Goal: Check status: Check status

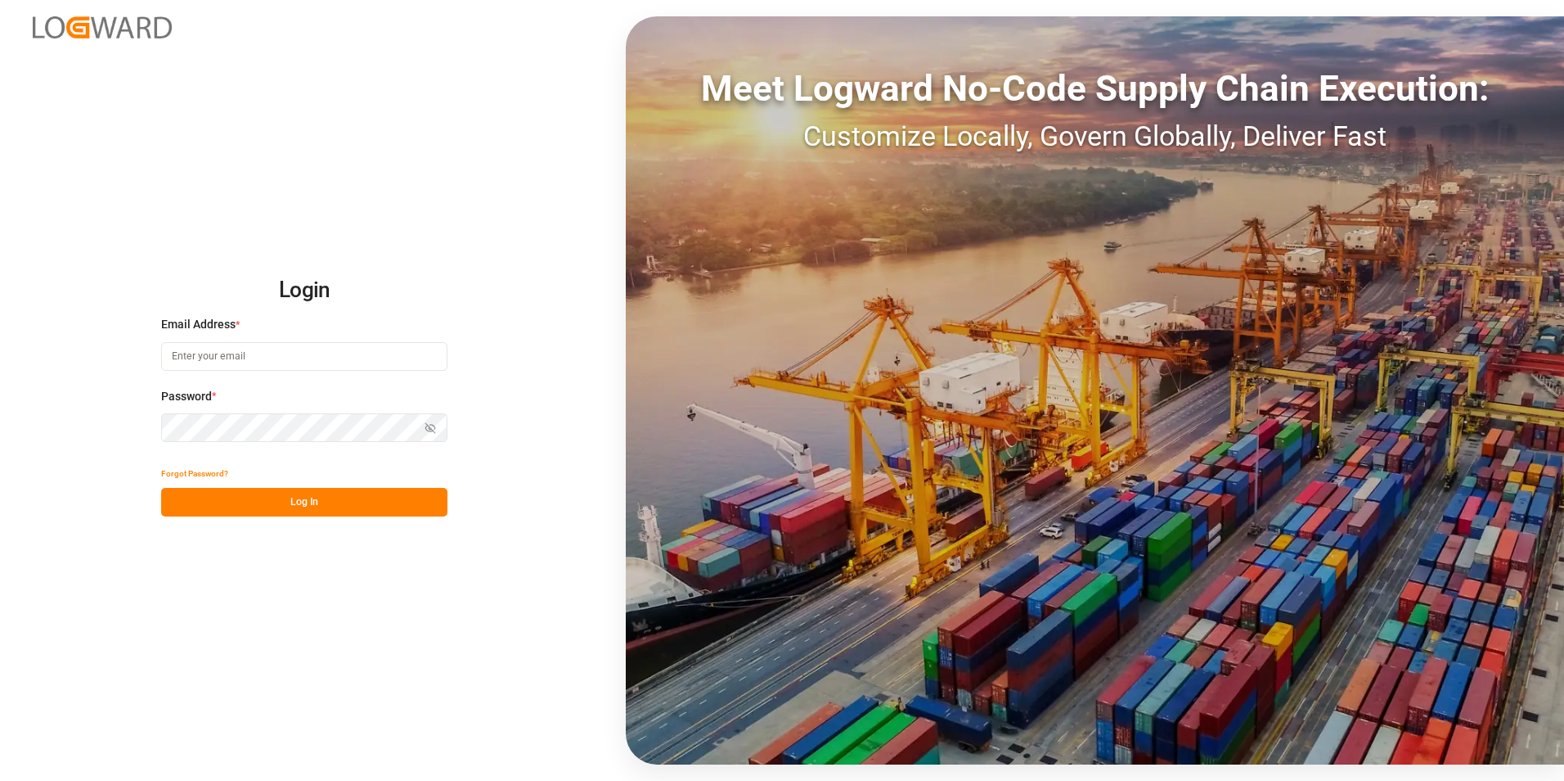
type input "[PERSON_NAME][EMAIL_ADDRESS][PERSON_NAME][DOMAIN_NAME]"
click at [349, 505] on button "Log In" at bounding box center [304, 502] width 286 height 29
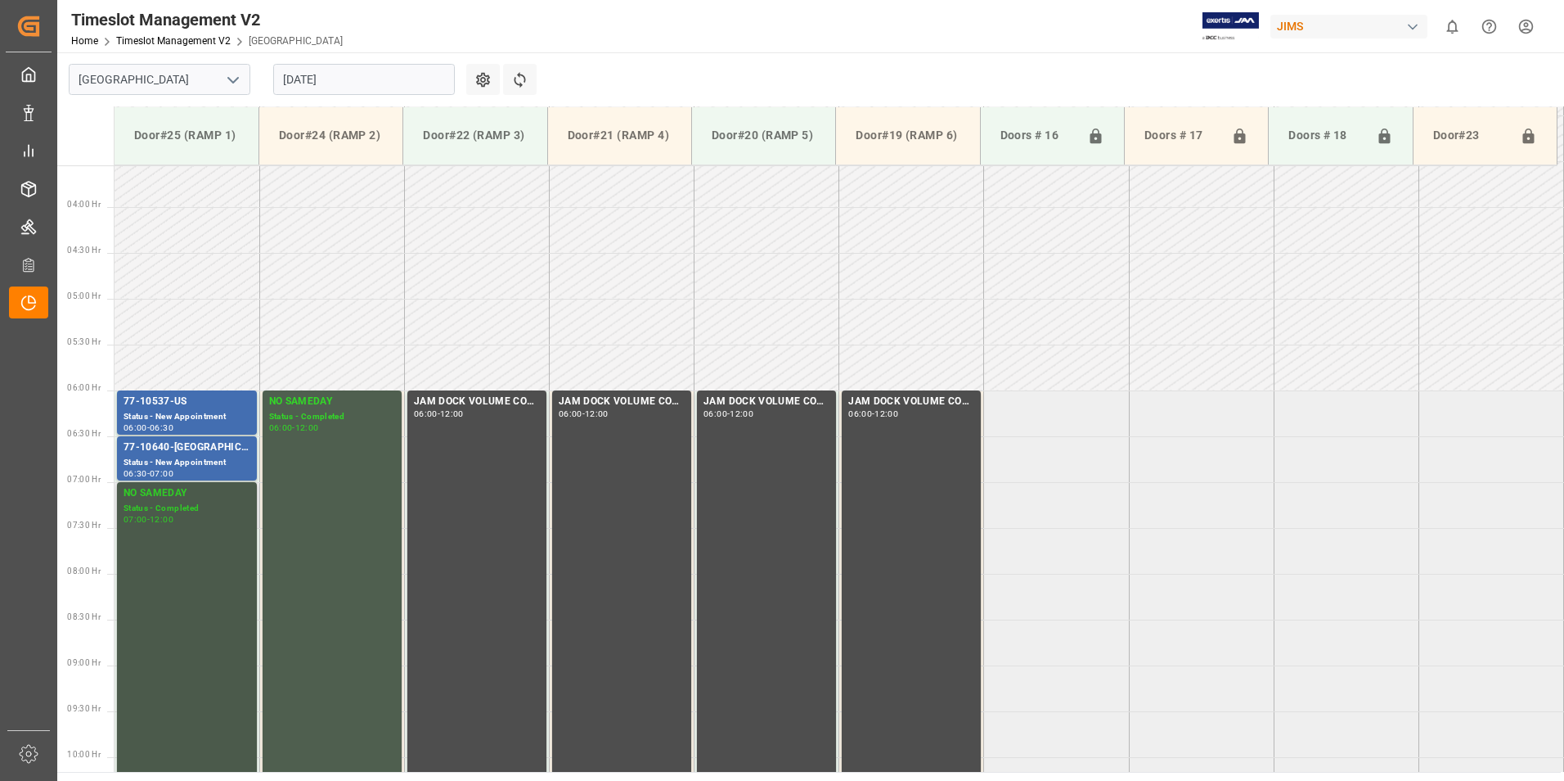
scroll to position [223, 0]
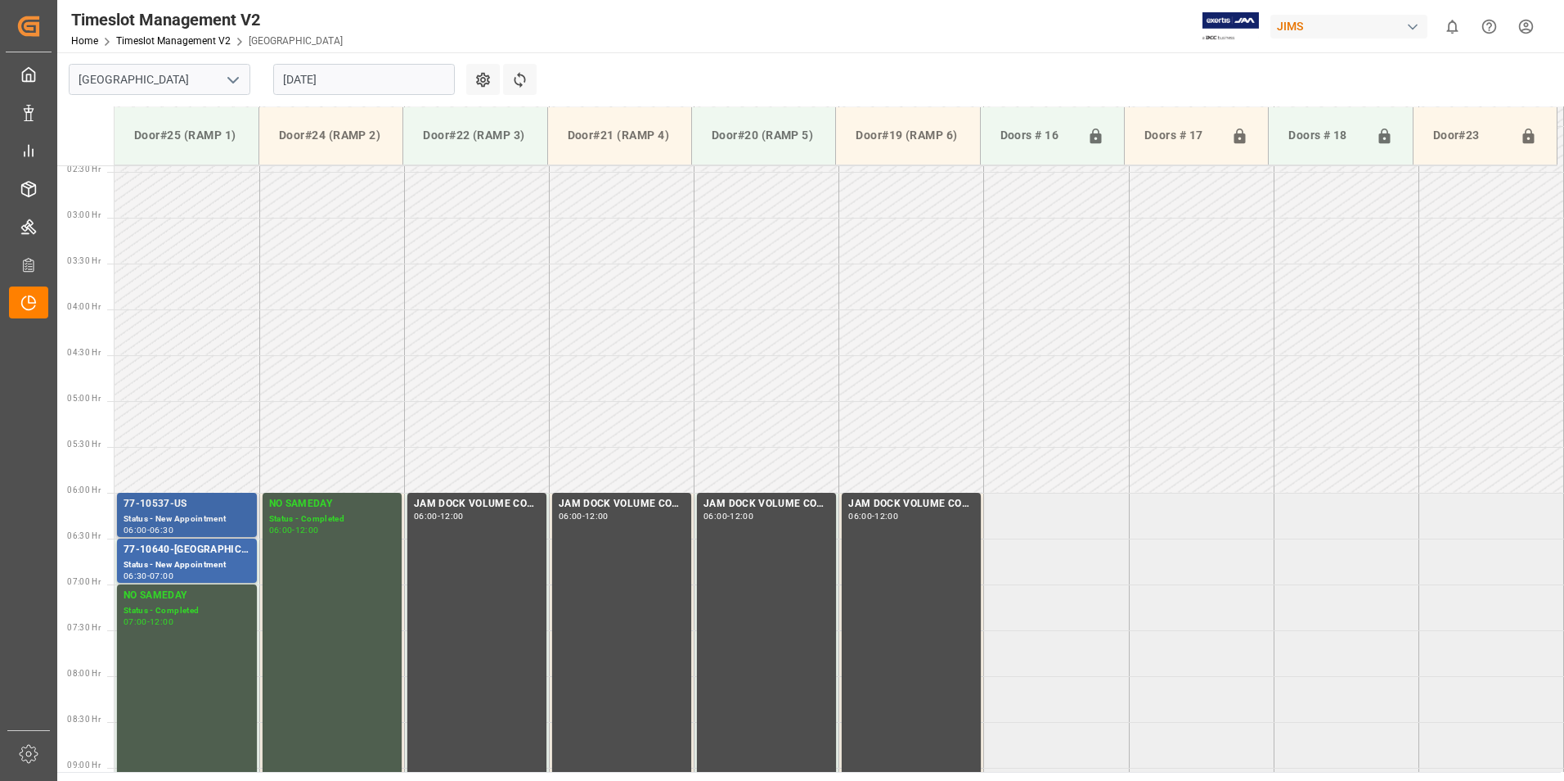
click at [183, 505] on div "77-10537-US" at bounding box center [187, 504] width 127 height 16
click at [164, 569] on div "Status - New Appointment" at bounding box center [187, 565] width 127 height 14
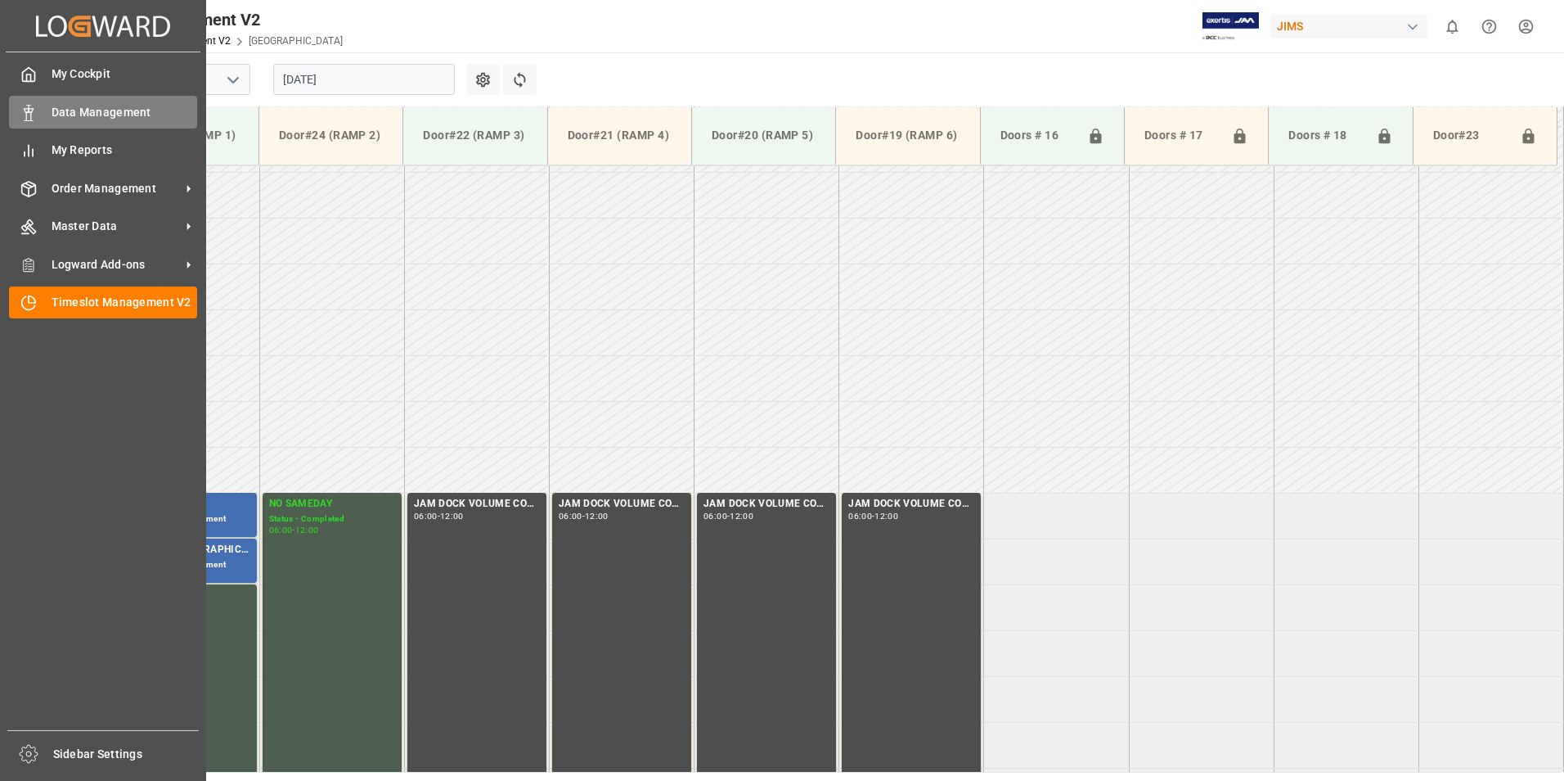
click at [98, 115] on span "Data Management" at bounding box center [125, 112] width 146 height 17
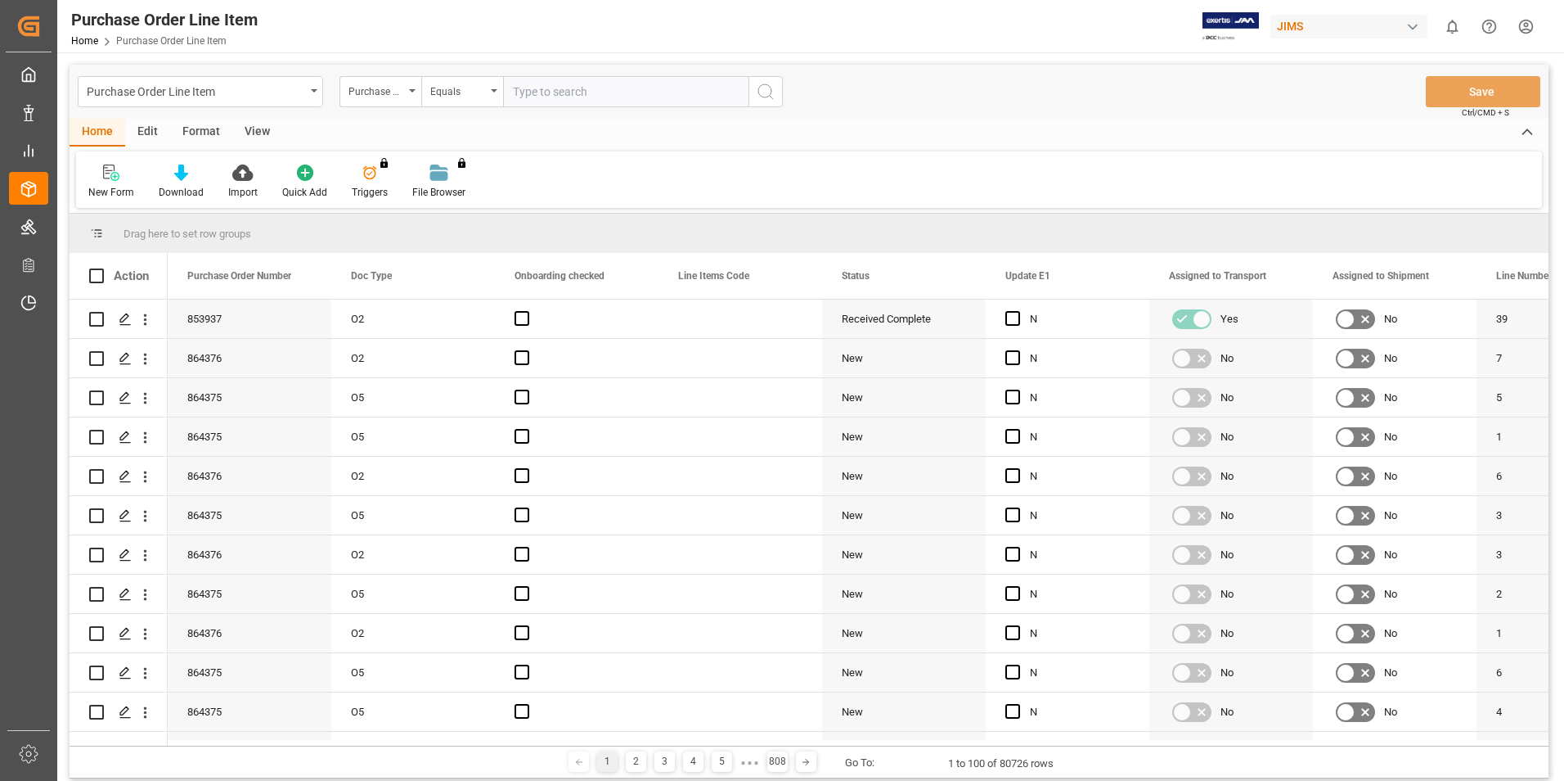
click at [538, 92] on input "text" at bounding box center [625, 91] width 245 height 31
type input "77-10537-us"
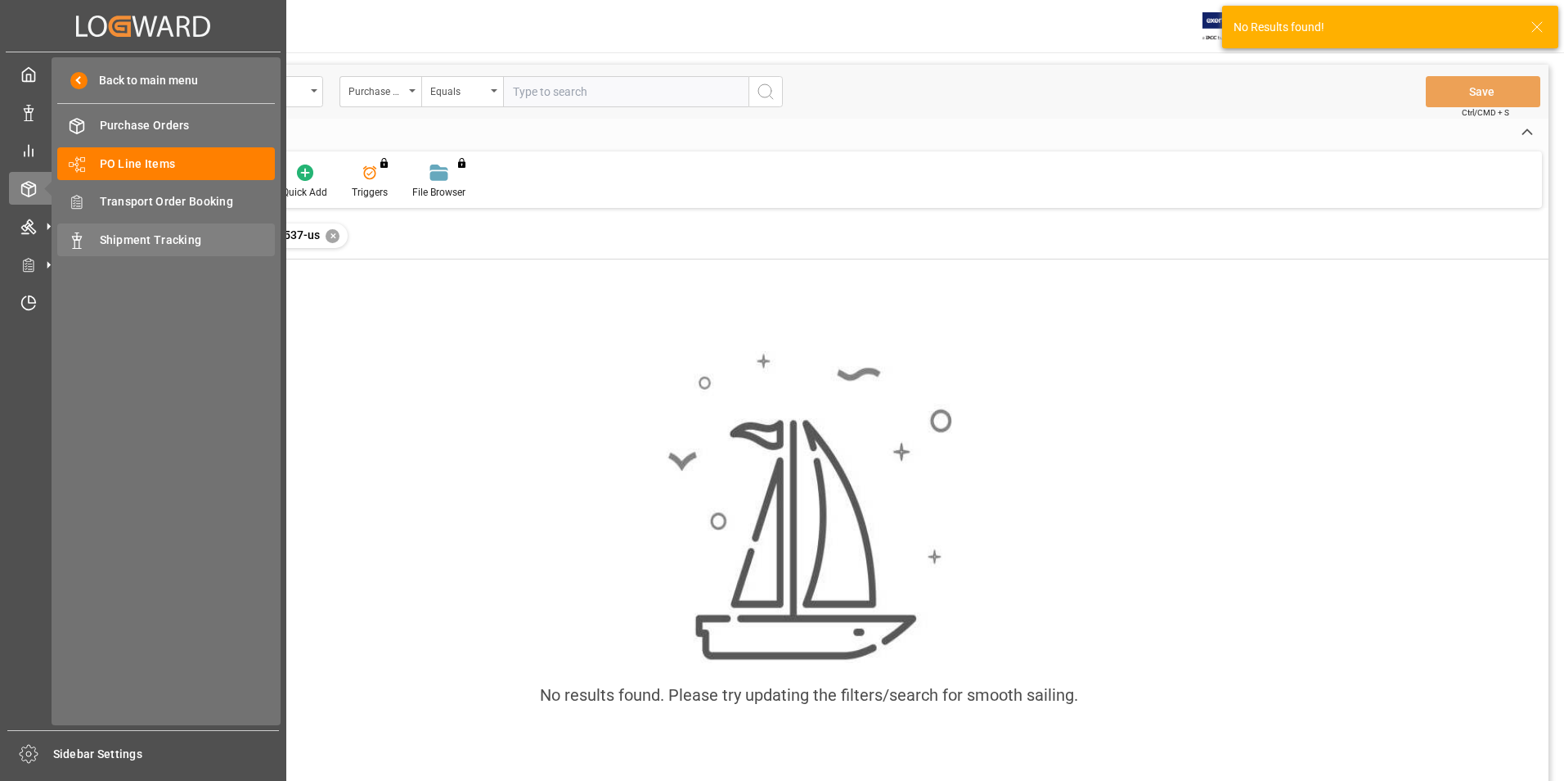
click at [166, 241] on span "Shipment Tracking" at bounding box center [188, 240] width 176 height 17
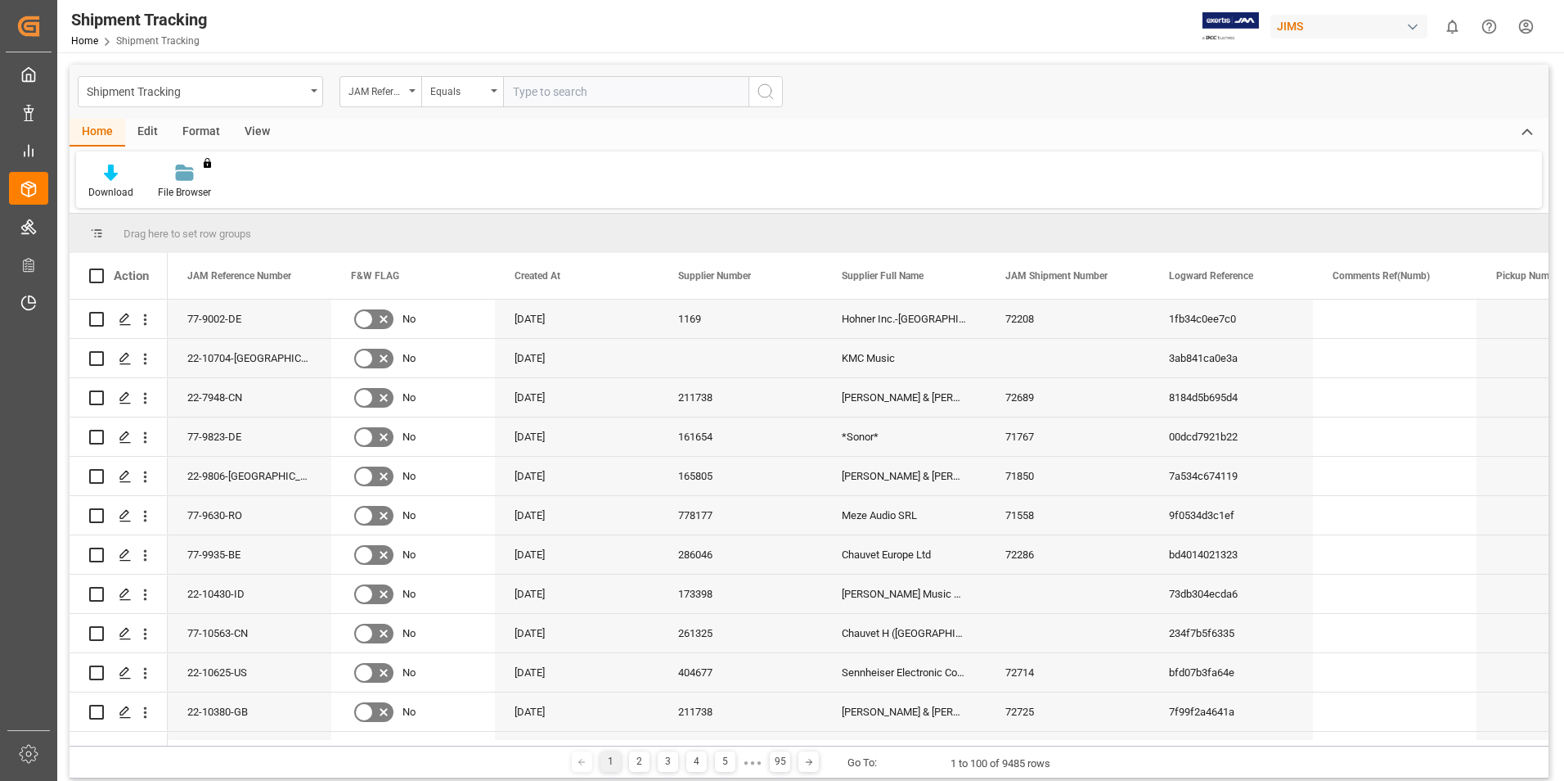
click at [547, 89] on input "text" at bounding box center [625, 91] width 245 height 31
type input "77-10537-us"
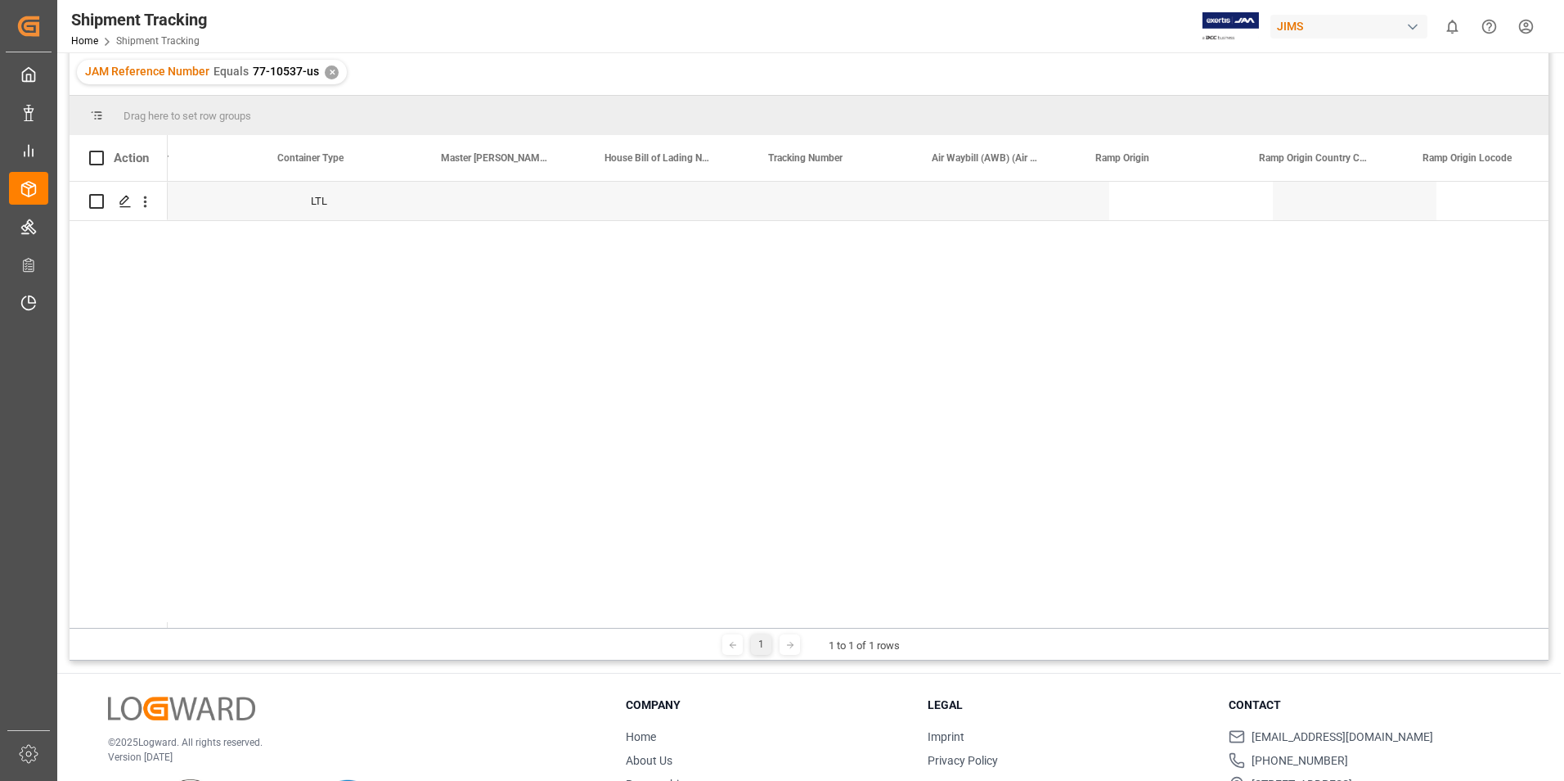
scroll to position [0, 3271]
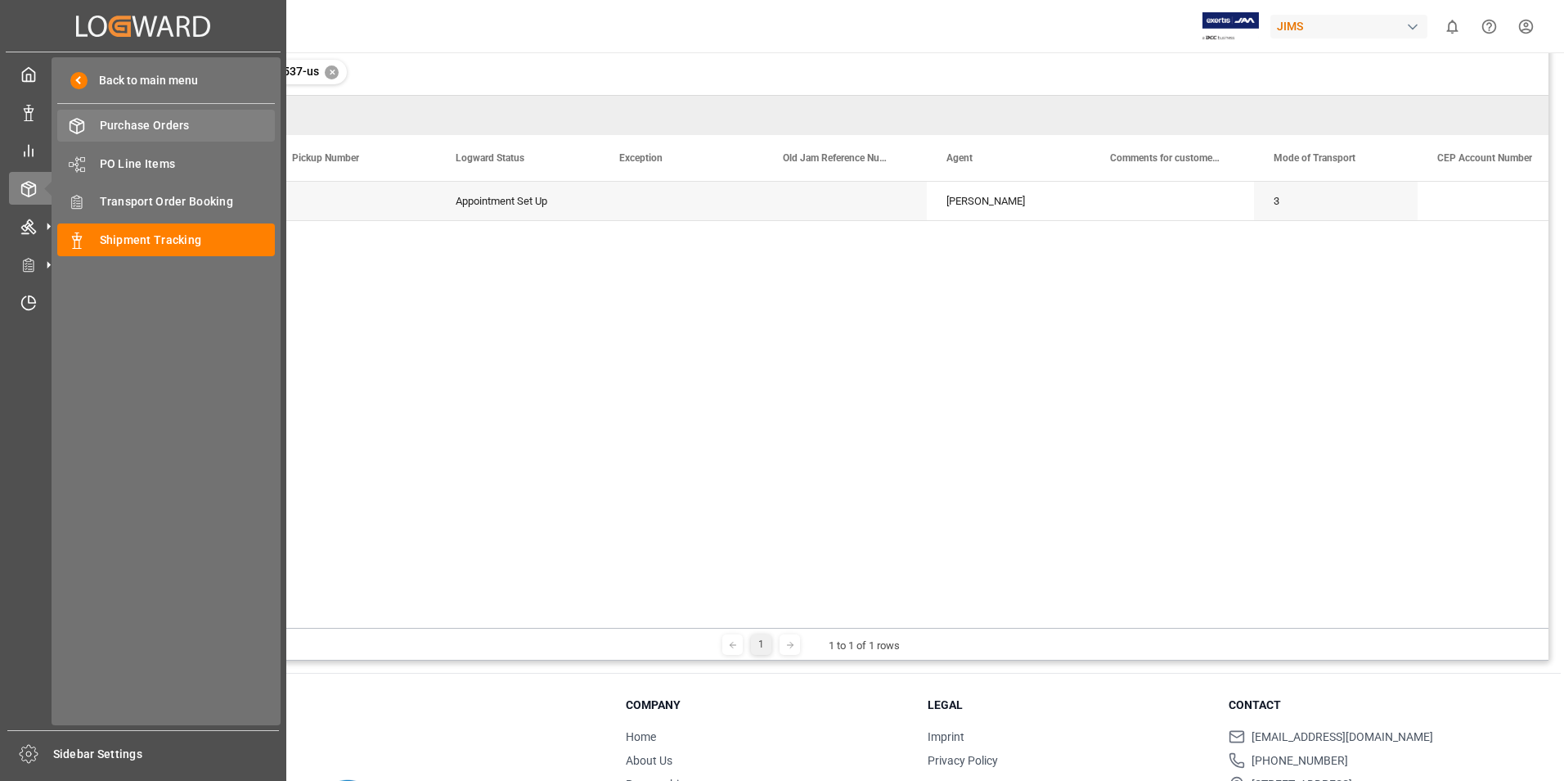
click at [155, 133] on span "Purchase Orders" at bounding box center [188, 125] width 176 height 17
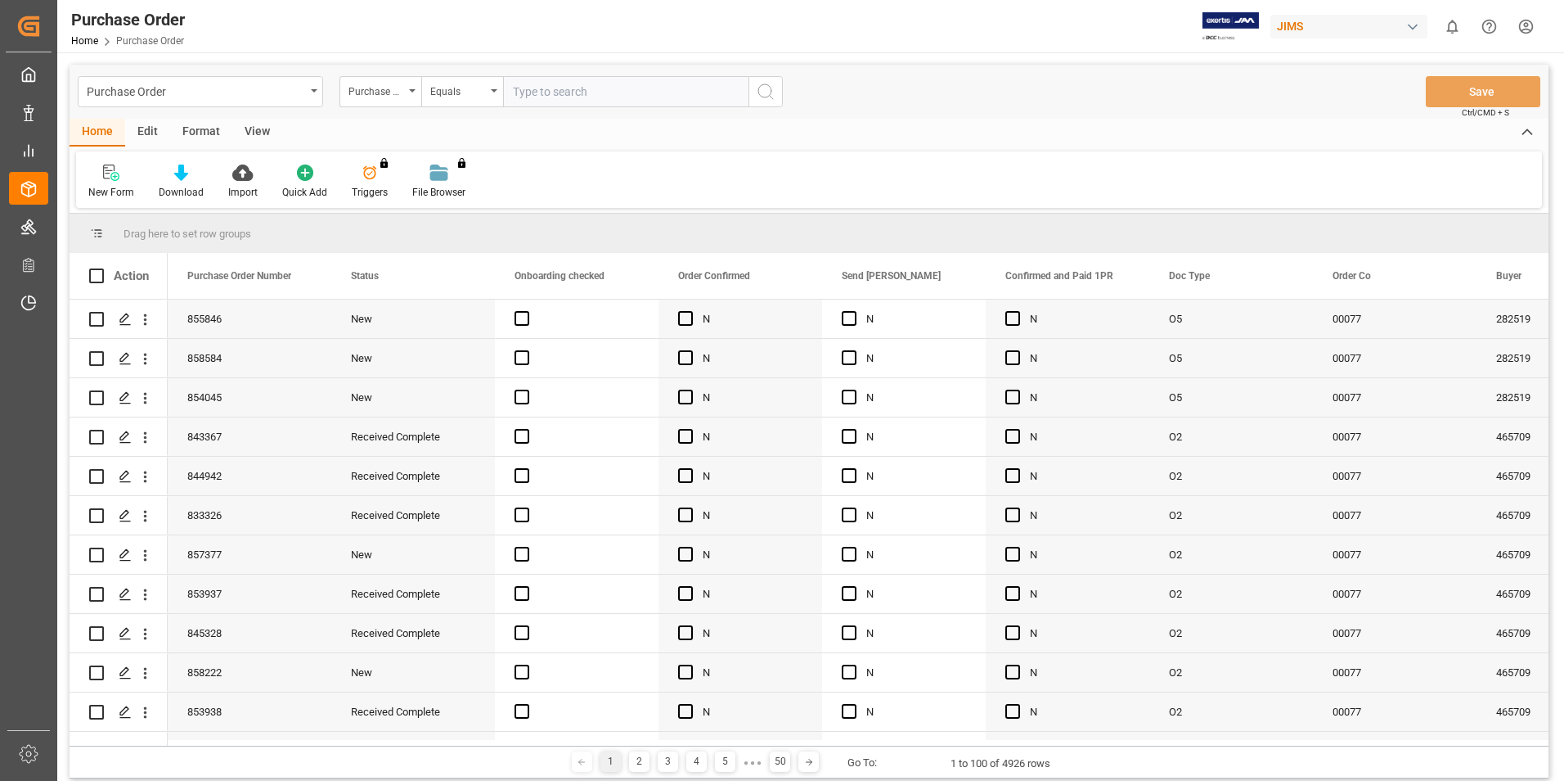
click at [553, 95] on input "text" at bounding box center [625, 91] width 245 height 31
type input "77-10537-us"
click at [768, 97] on icon "search button" at bounding box center [766, 92] width 20 height 20
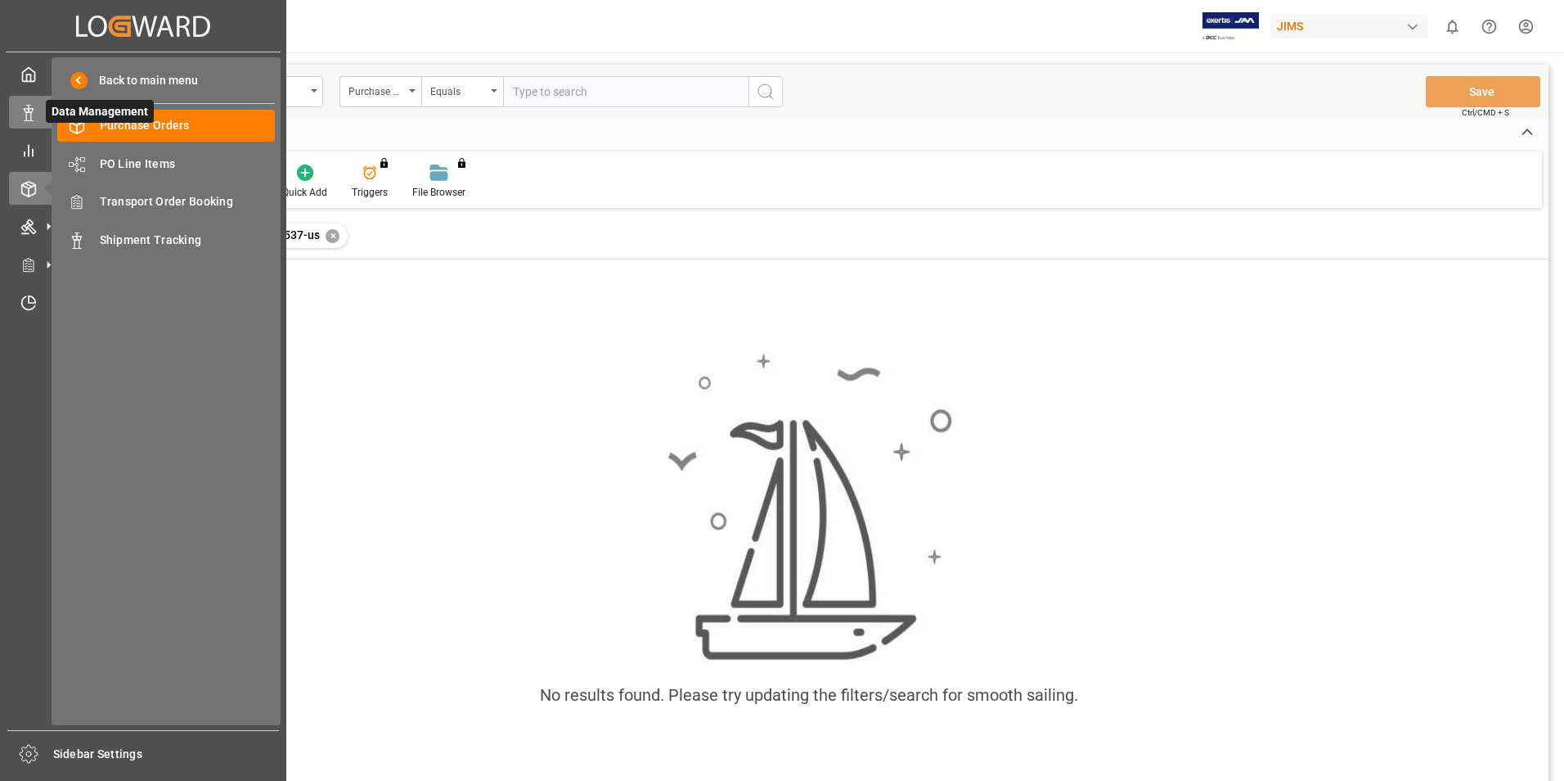
click at [32, 117] on icon at bounding box center [28, 113] width 16 height 16
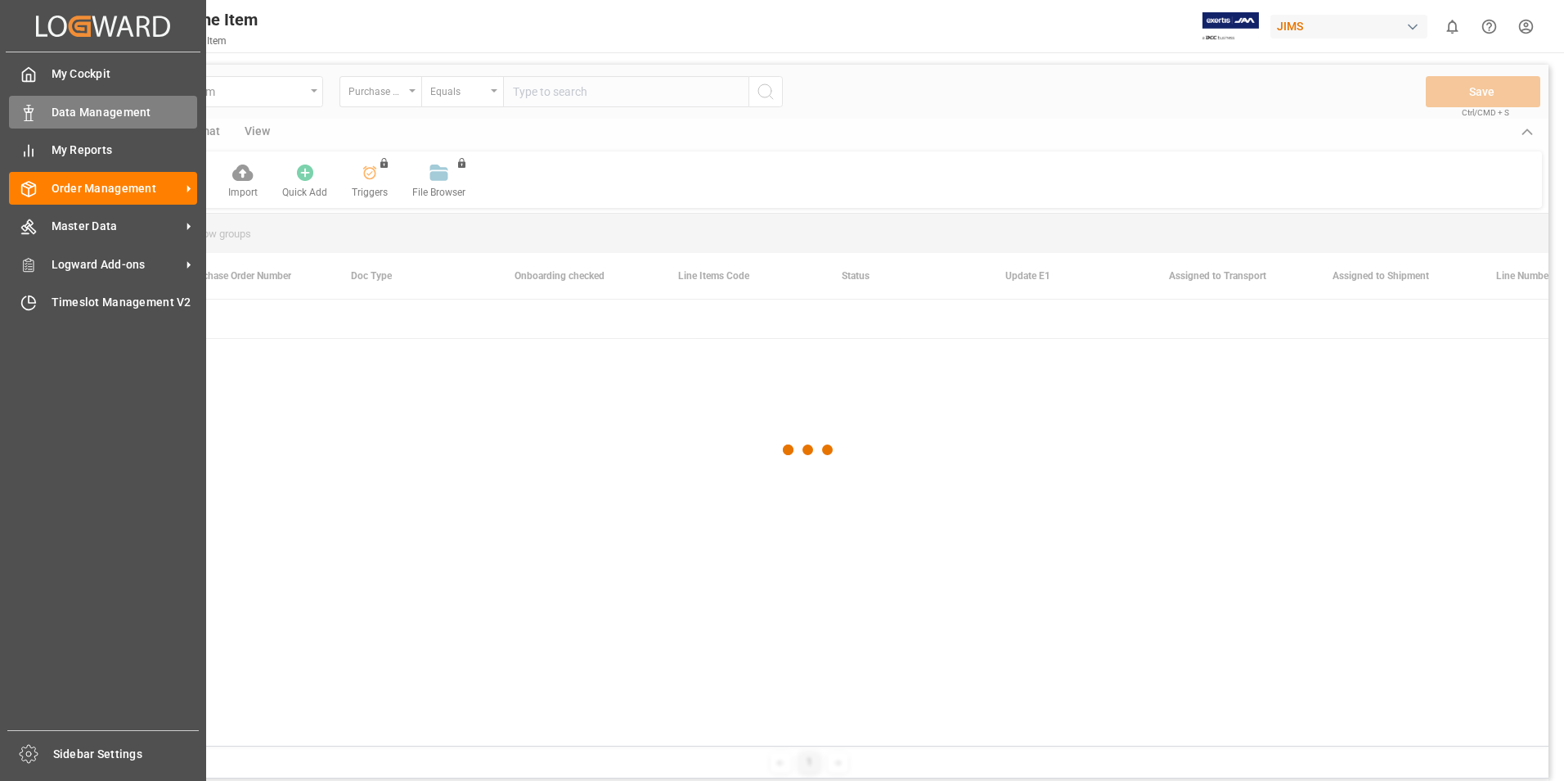
click at [91, 117] on span "Data Management" at bounding box center [125, 112] width 146 height 17
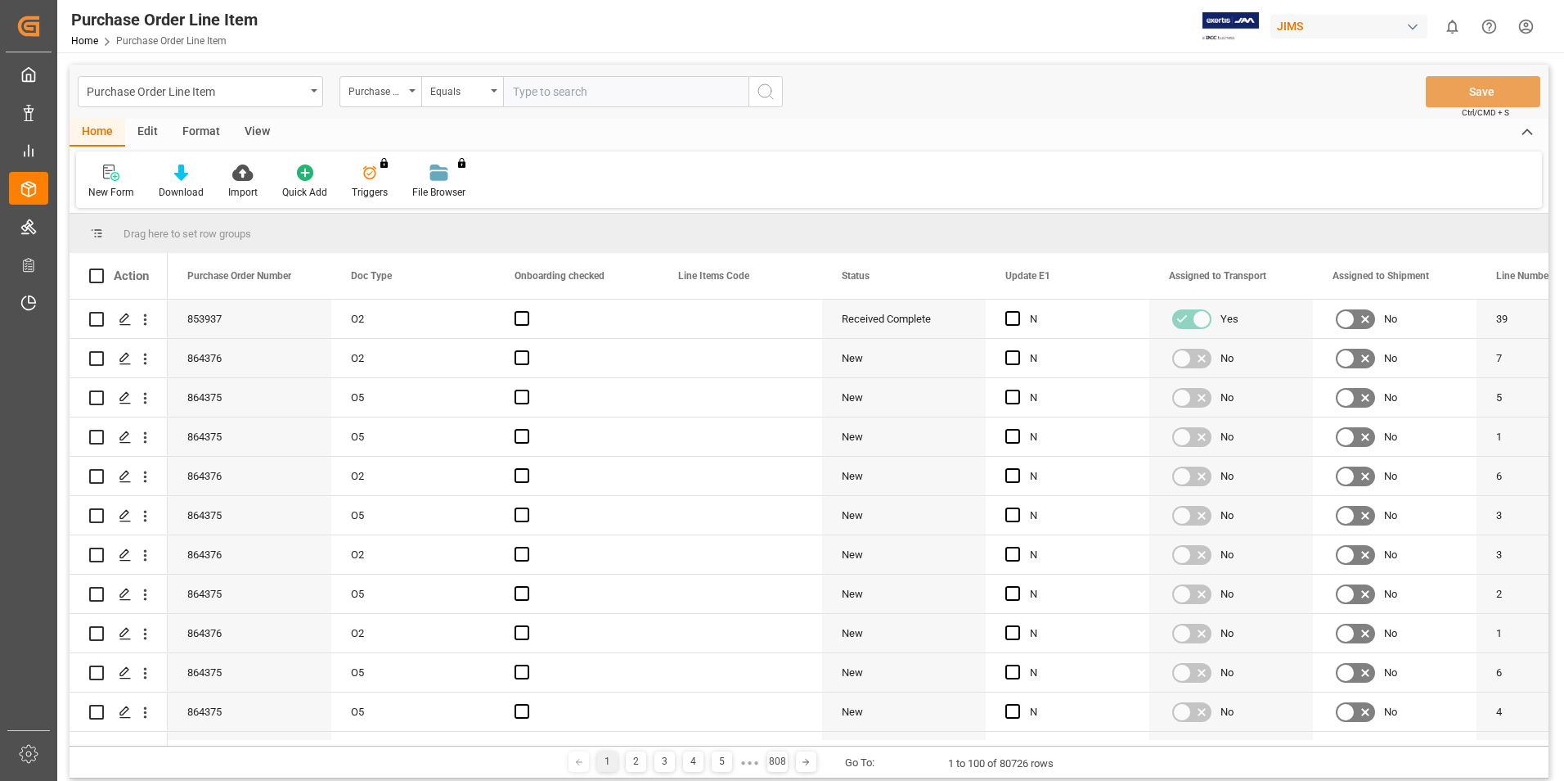
click at [541, 88] on input "text" at bounding box center [625, 91] width 245 height 31
type input "77-10537-us"
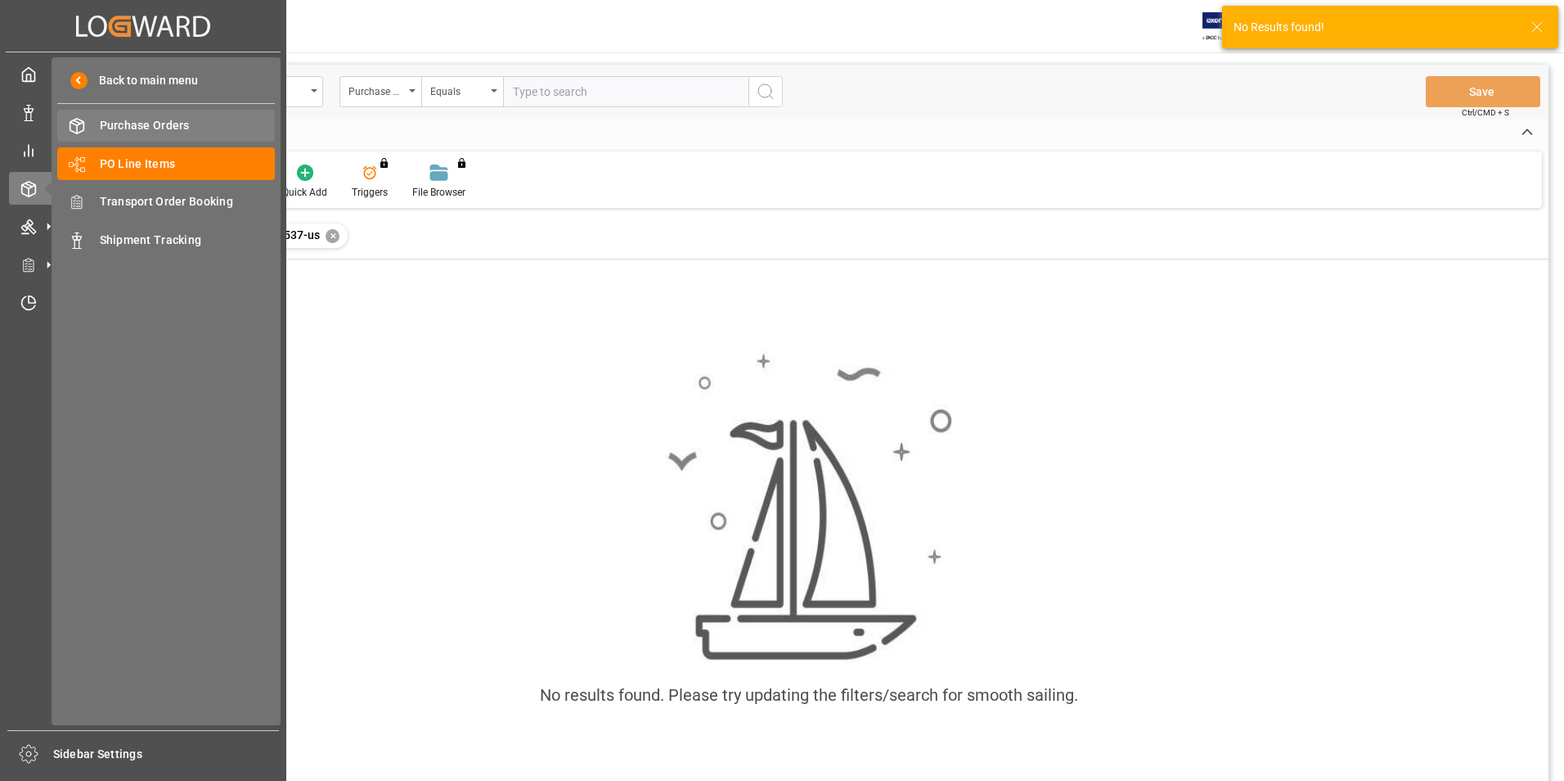
click at [143, 129] on span "Purchase Orders" at bounding box center [188, 125] width 176 height 17
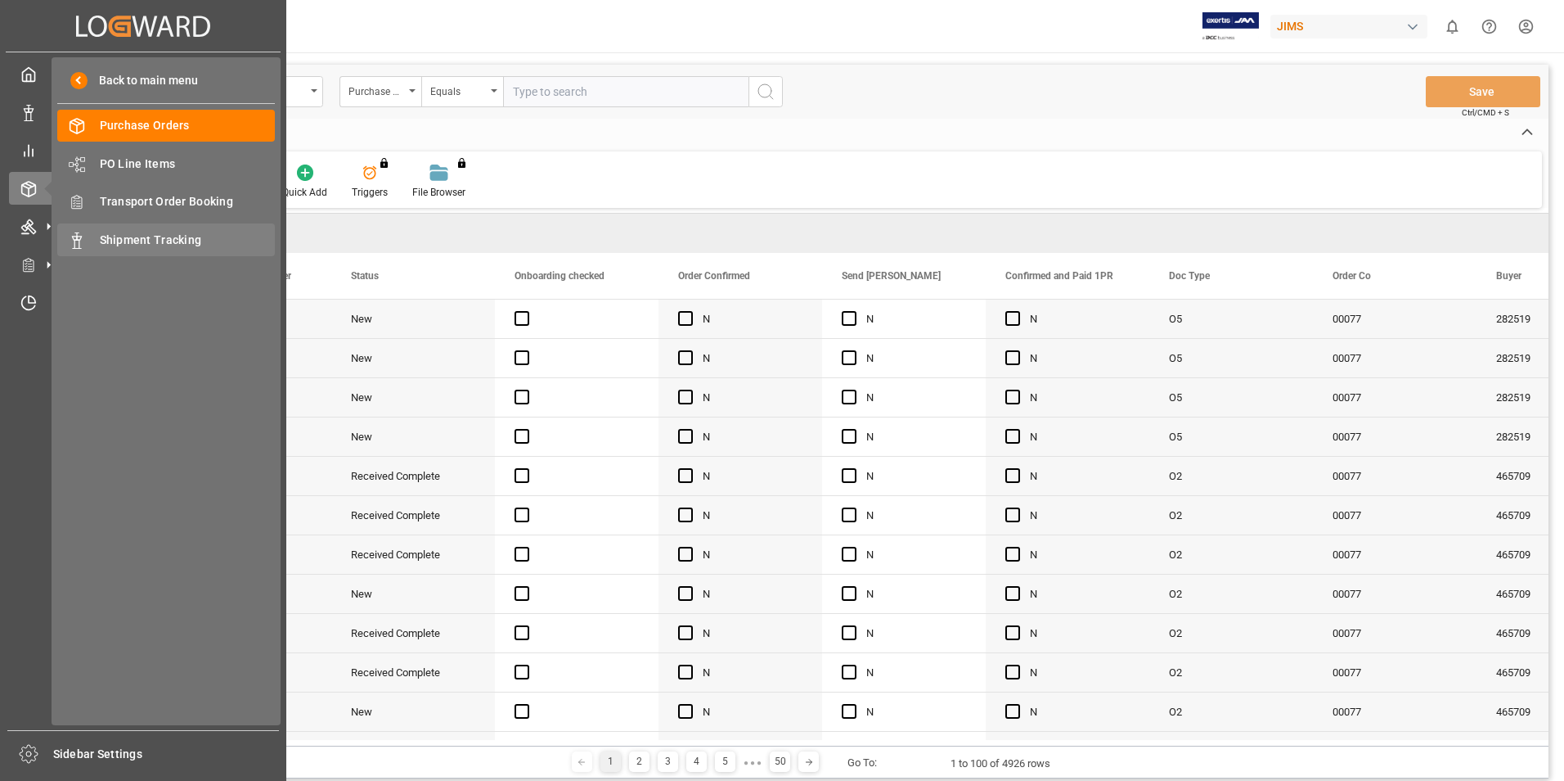
click at [130, 234] on span "Shipment Tracking" at bounding box center [188, 240] width 176 height 17
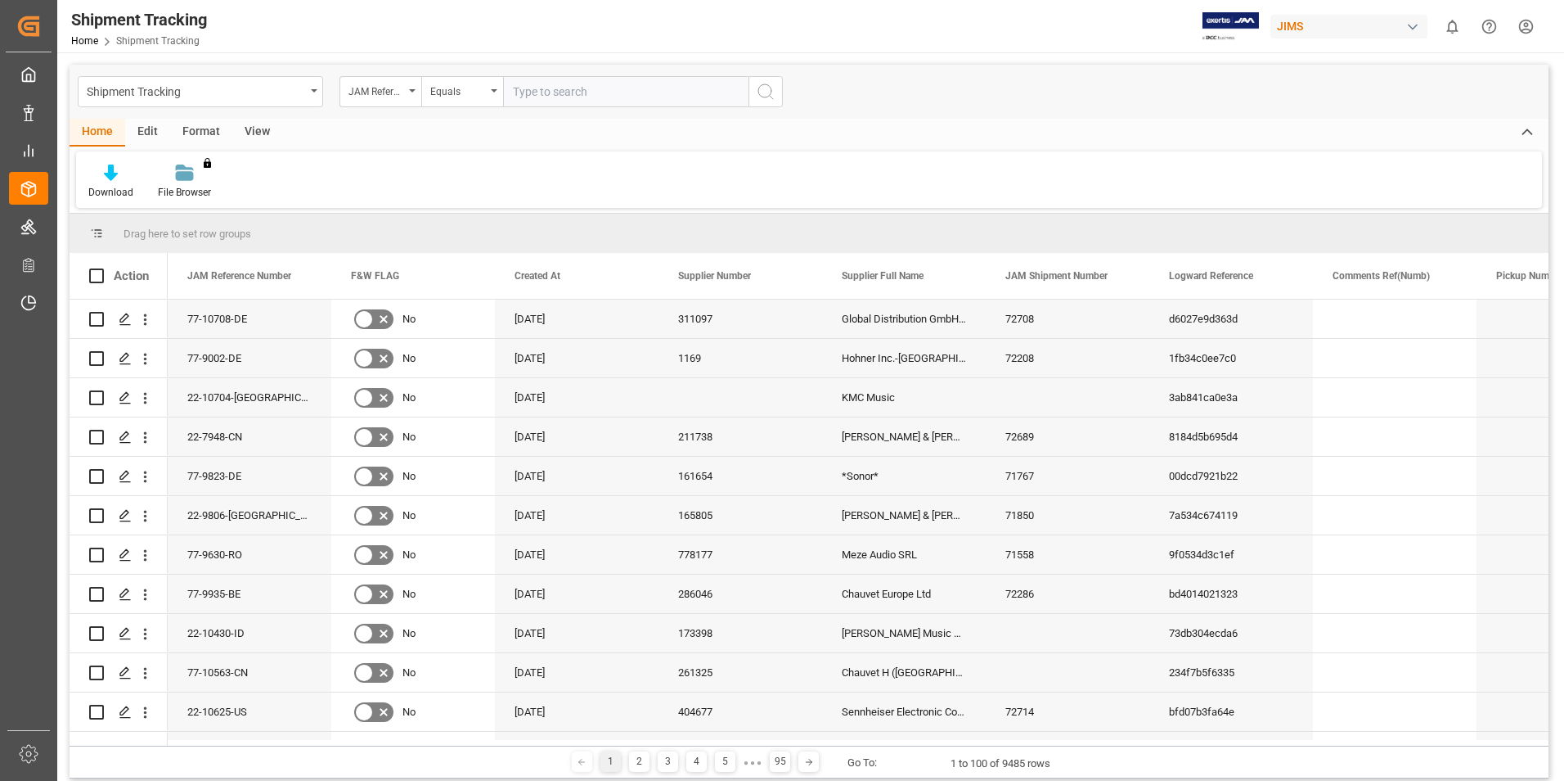
click at [551, 85] on input "text" at bounding box center [625, 91] width 245 height 31
type input "77-10537-us"
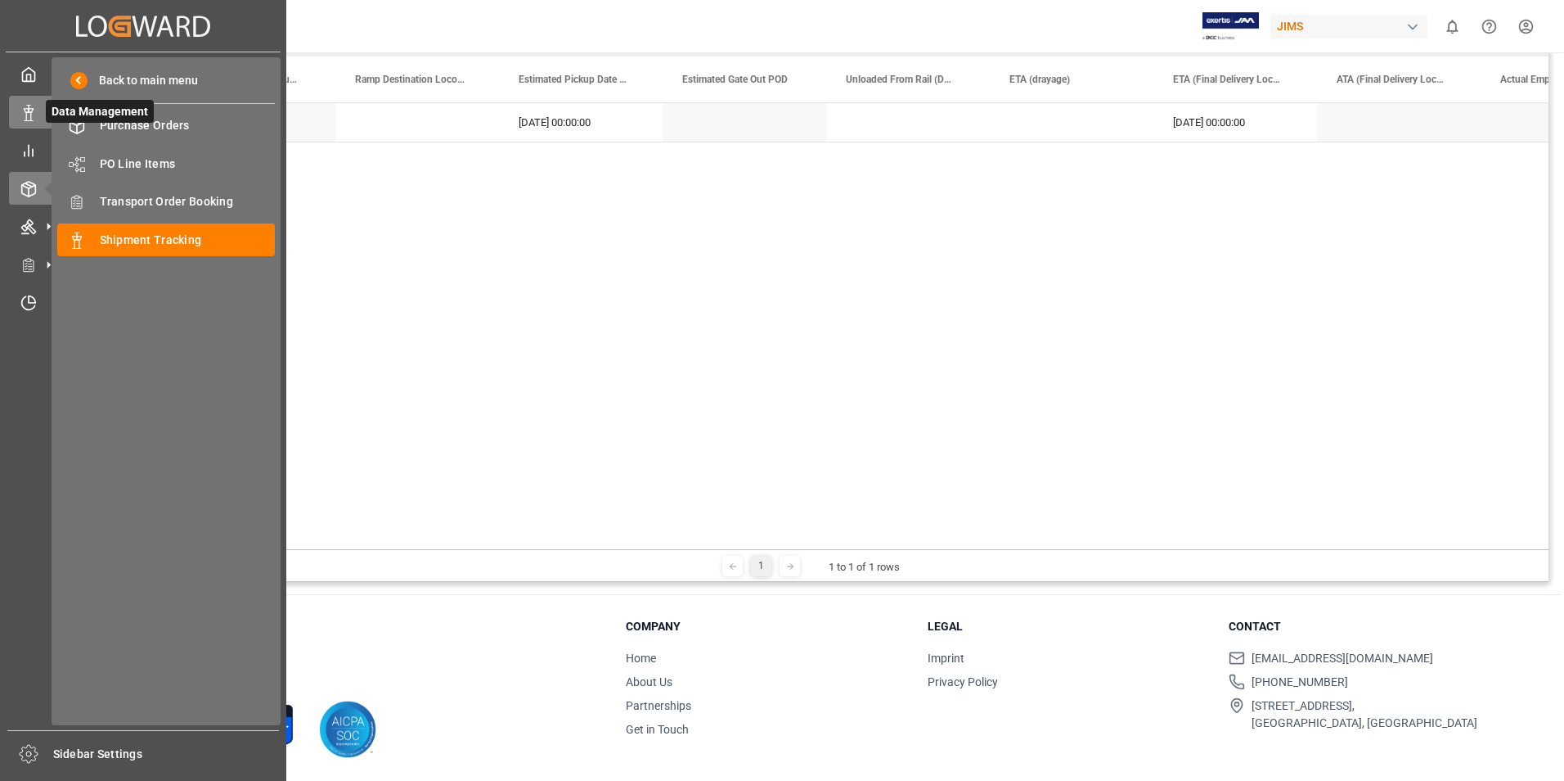
click at [34, 115] on icon at bounding box center [28, 113] width 16 height 16
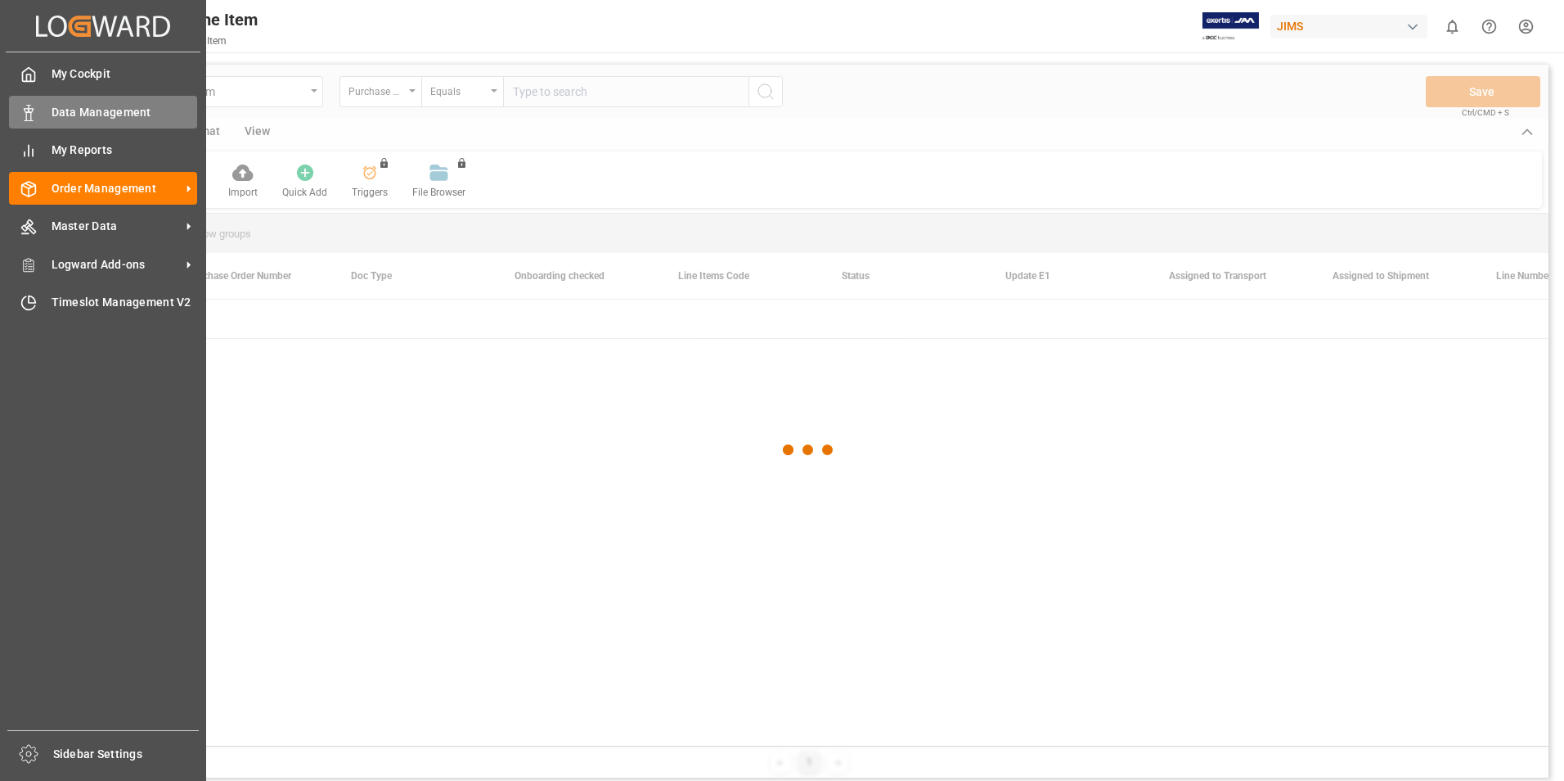
click at [76, 109] on span "Data Management" at bounding box center [125, 112] width 146 height 17
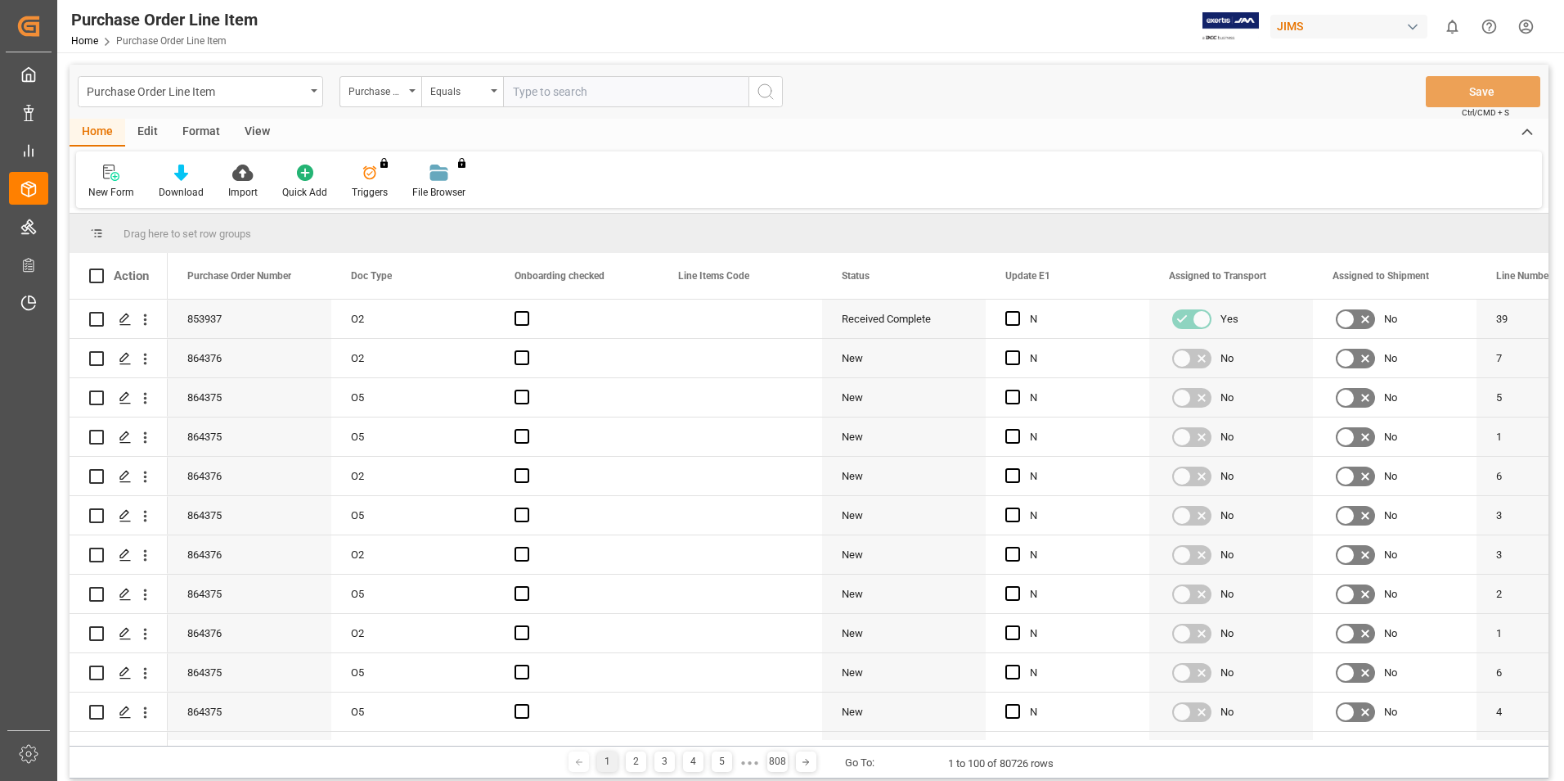
click at [538, 91] on input "text" at bounding box center [625, 91] width 245 height 31
type input "77-10537-us"
click at [773, 97] on icon "search button" at bounding box center [766, 92] width 20 height 20
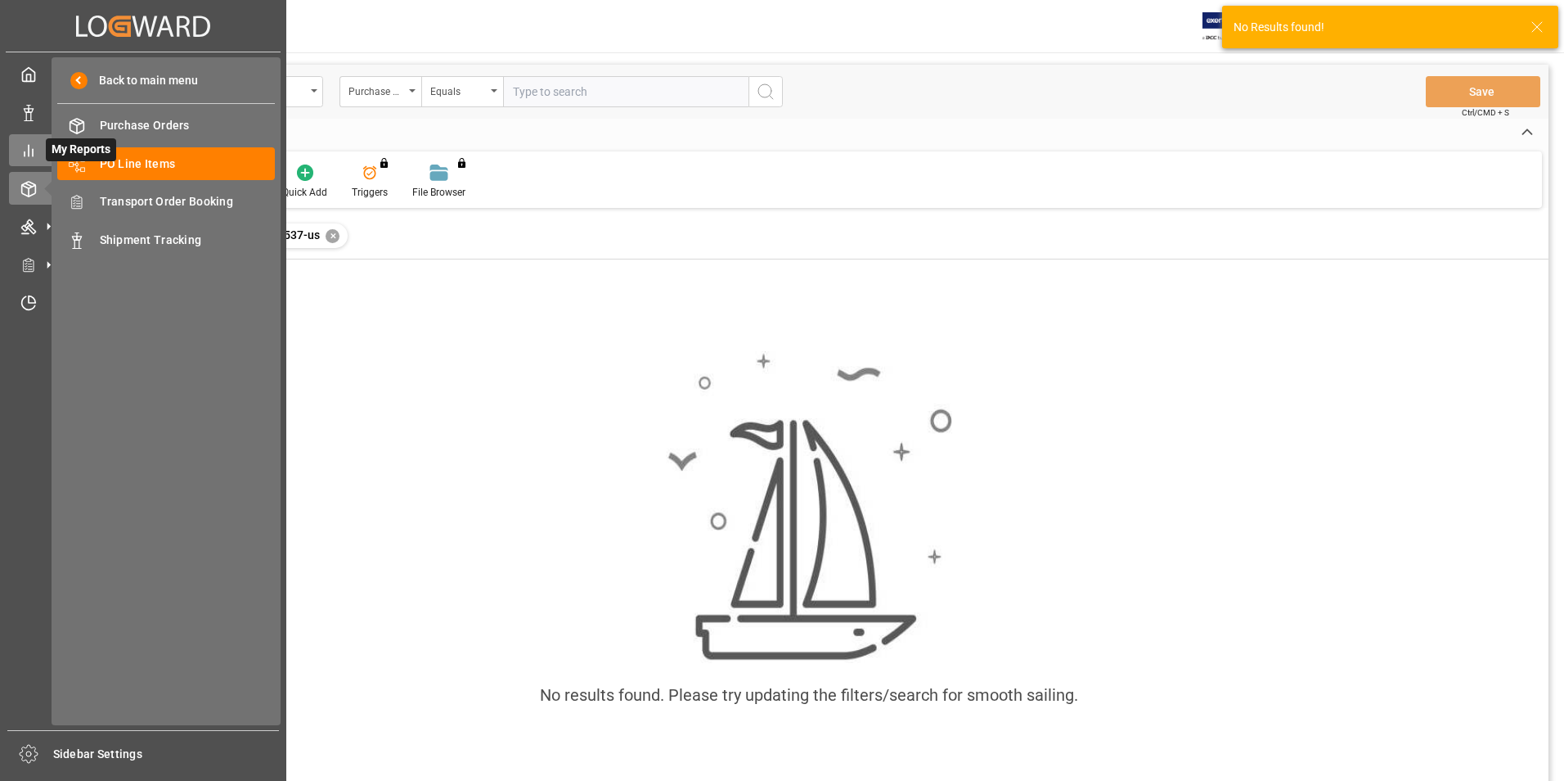
click at [30, 148] on icon at bounding box center [28, 150] width 16 height 16
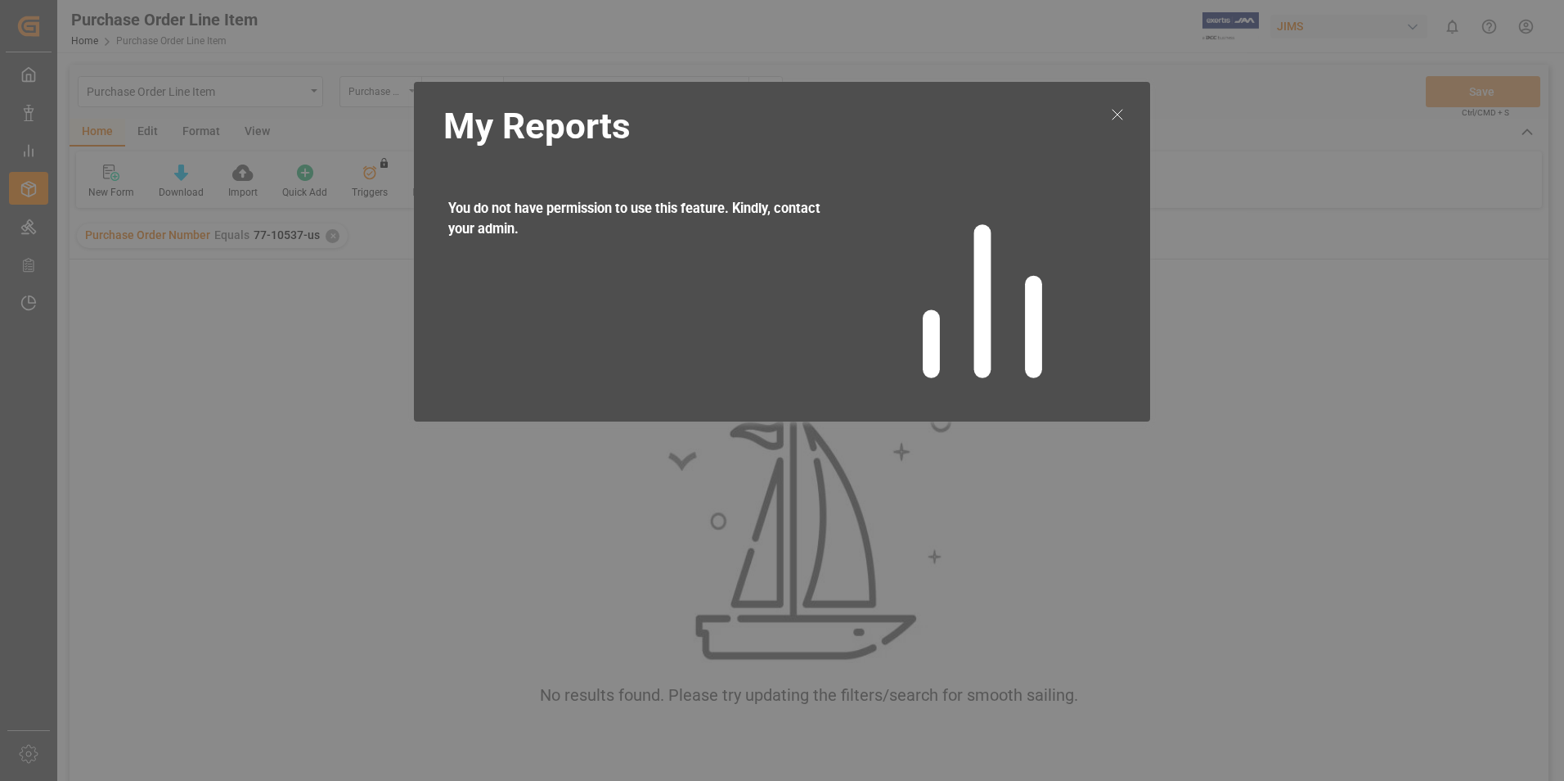
click at [1119, 110] on icon at bounding box center [1118, 115] width 20 height 20
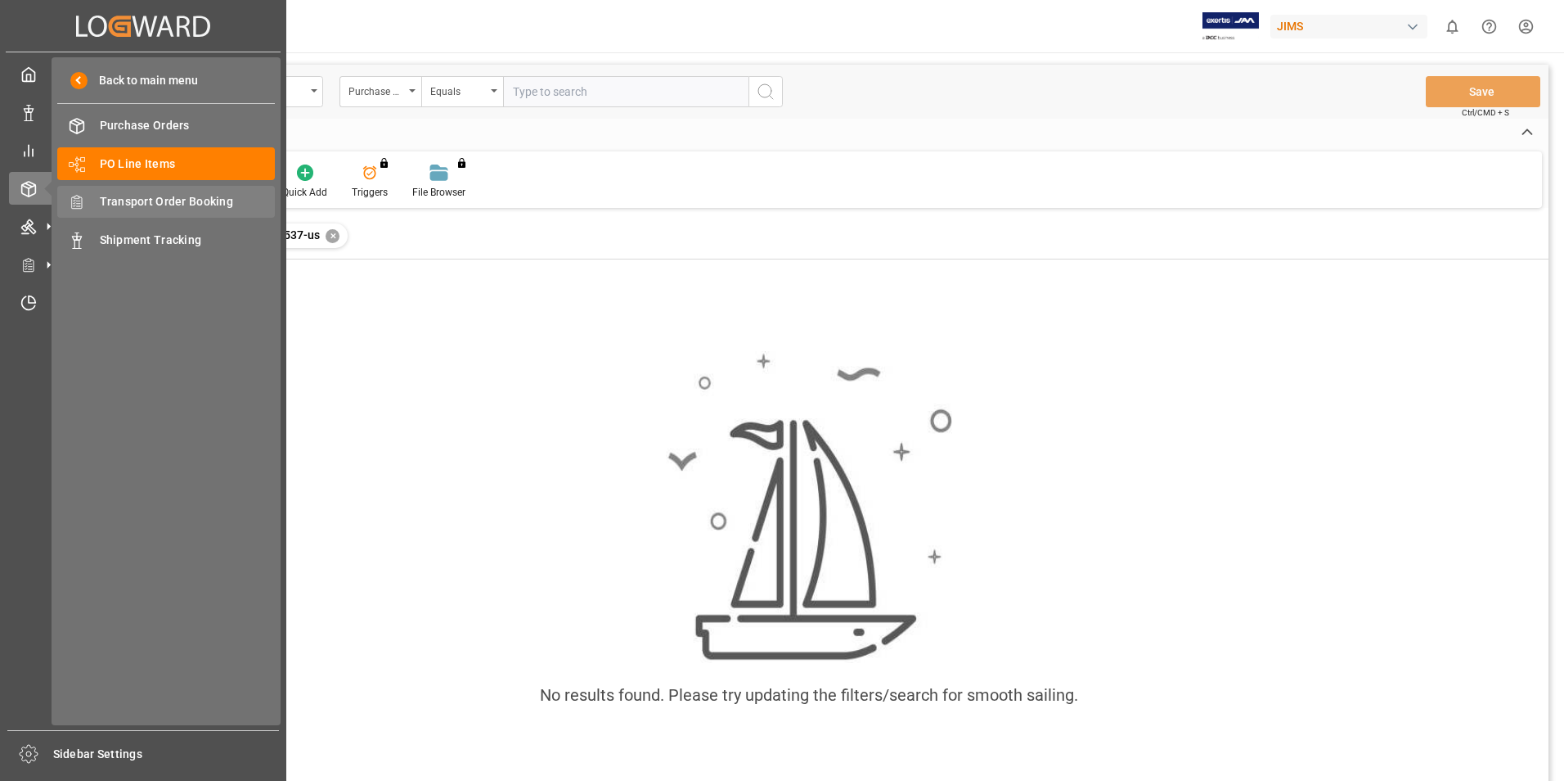
click at [157, 205] on span "Transport Order Booking" at bounding box center [188, 201] width 176 height 17
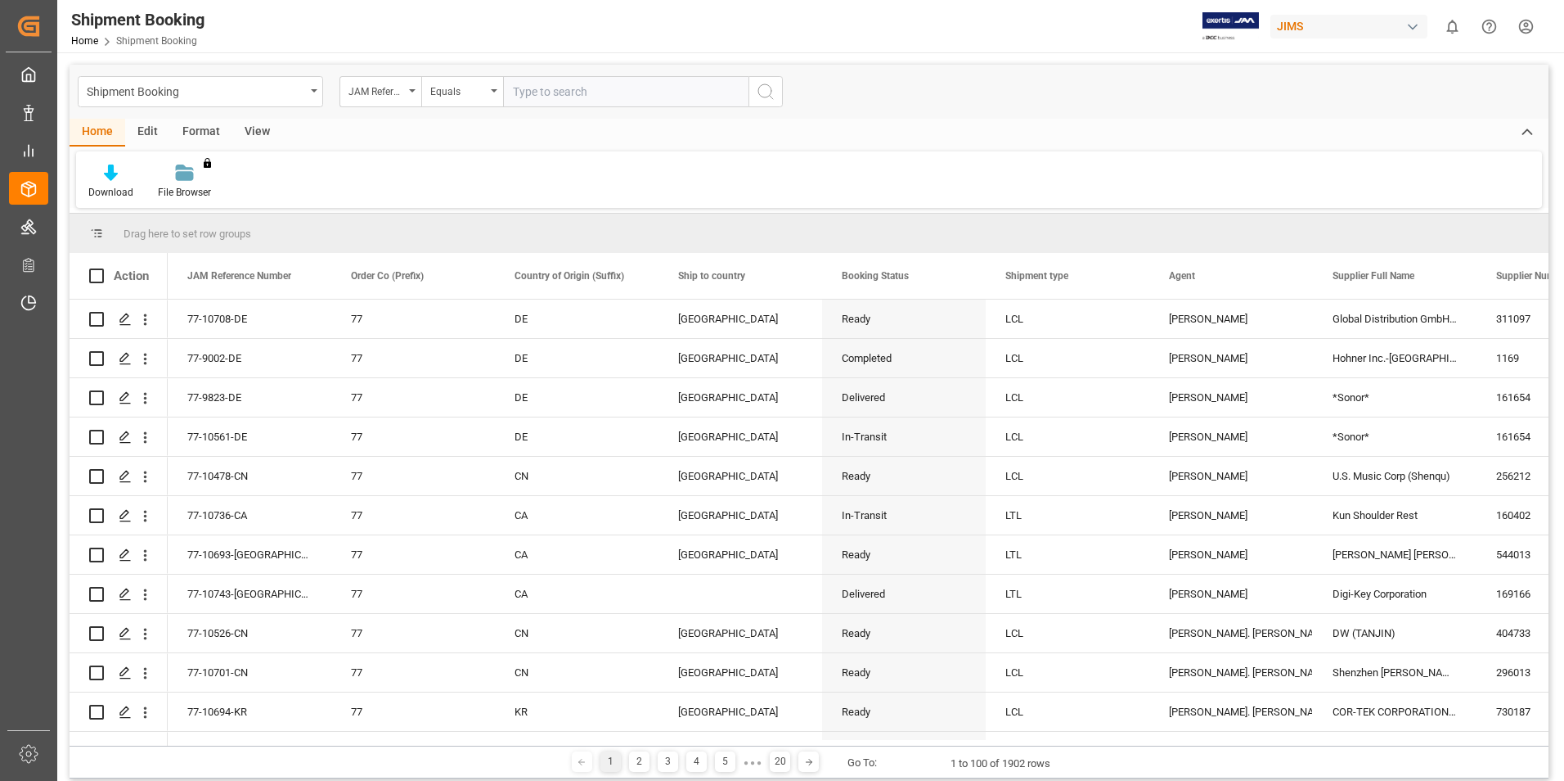
click at [553, 88] on input "text" at bounding box center [625, 91] width 245 height 31
type input "77-10537-us"
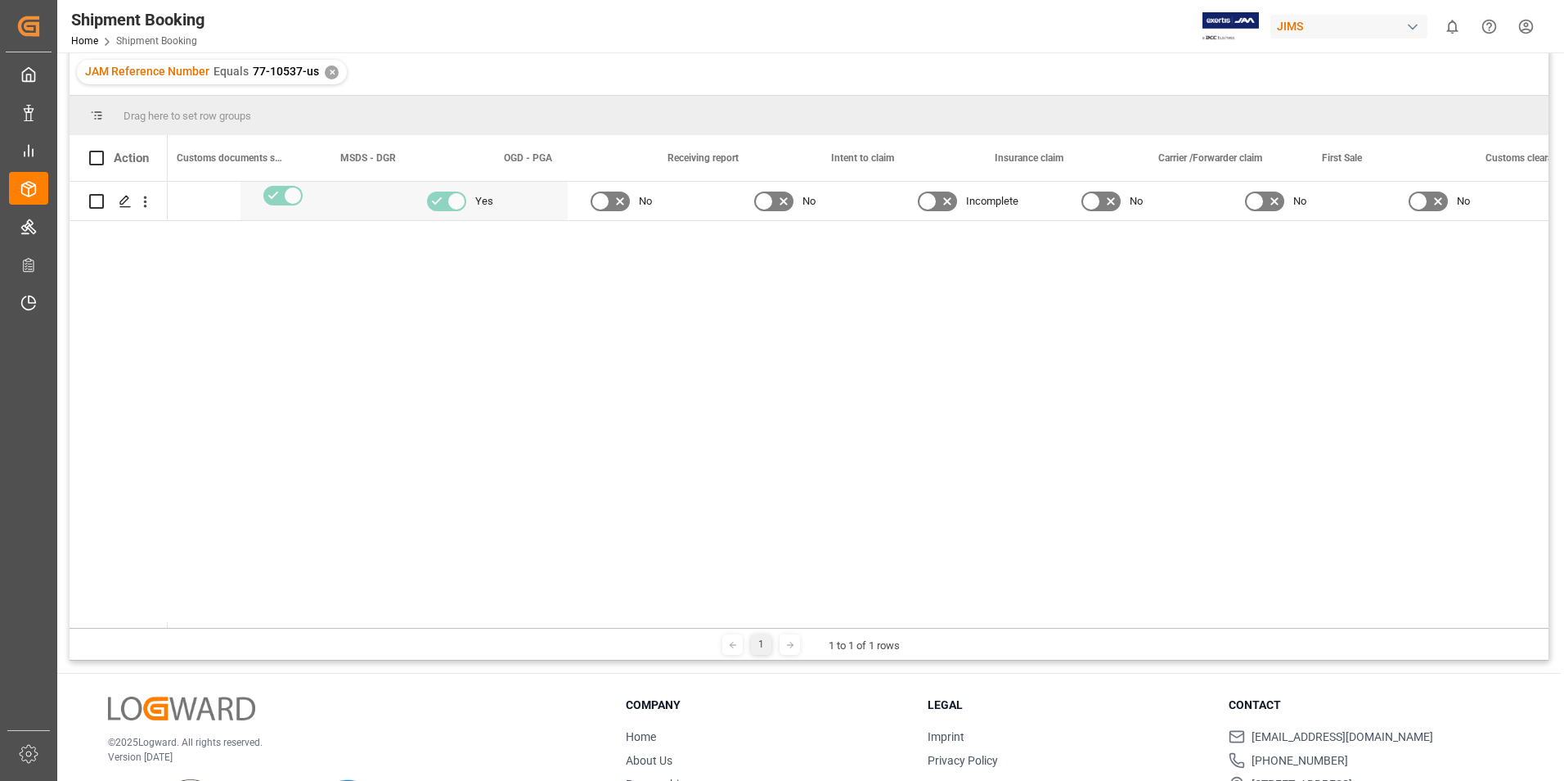
scroll to position [0, 9766]
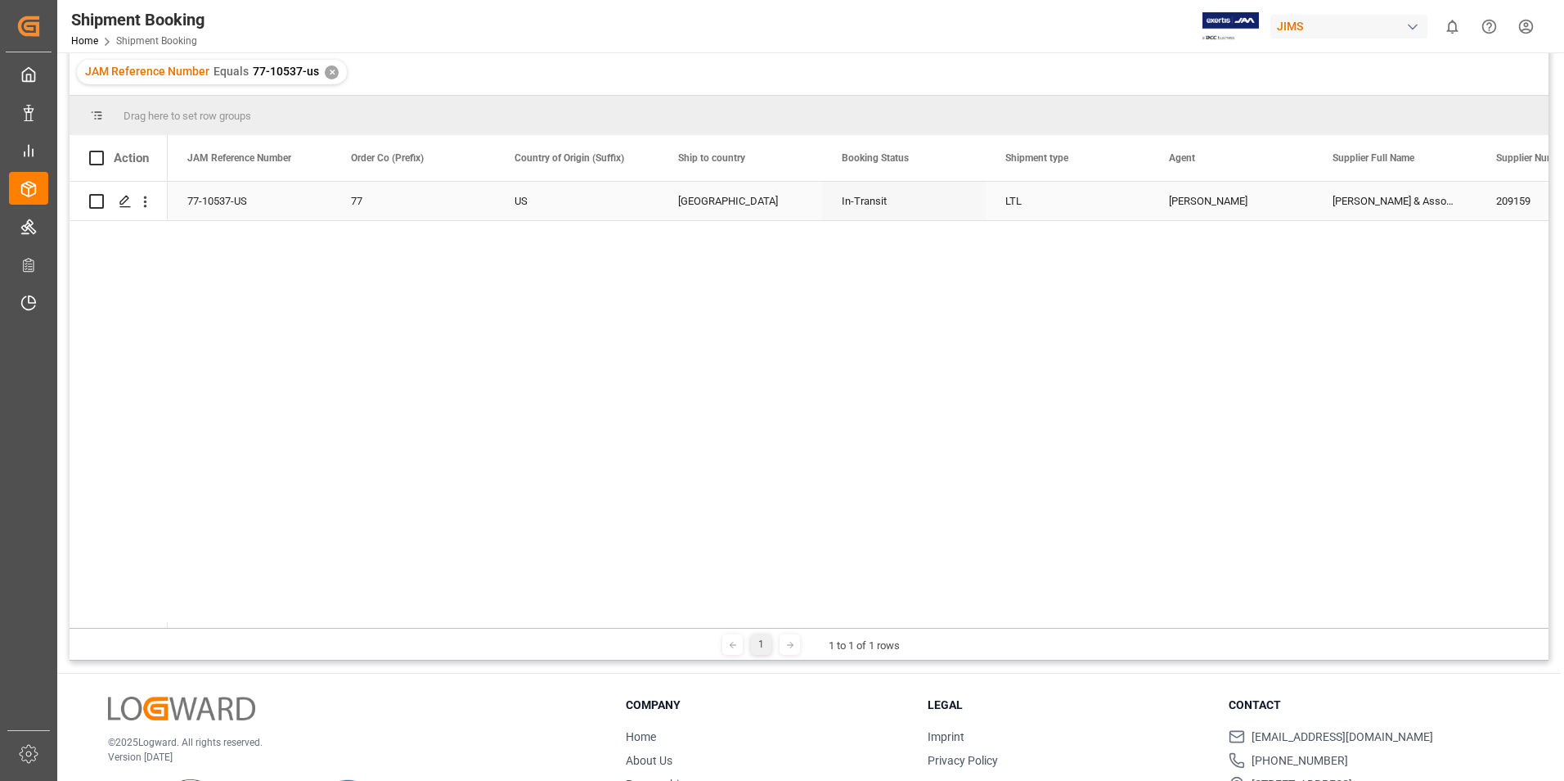
click at [220, 196] on div "77-10537-US" at bounding box center [250, 201] width 164 height 38
click at [125, 201] on polygon "Press SPACE to select this row." at bounding box center [124, 200] width 8 height 8
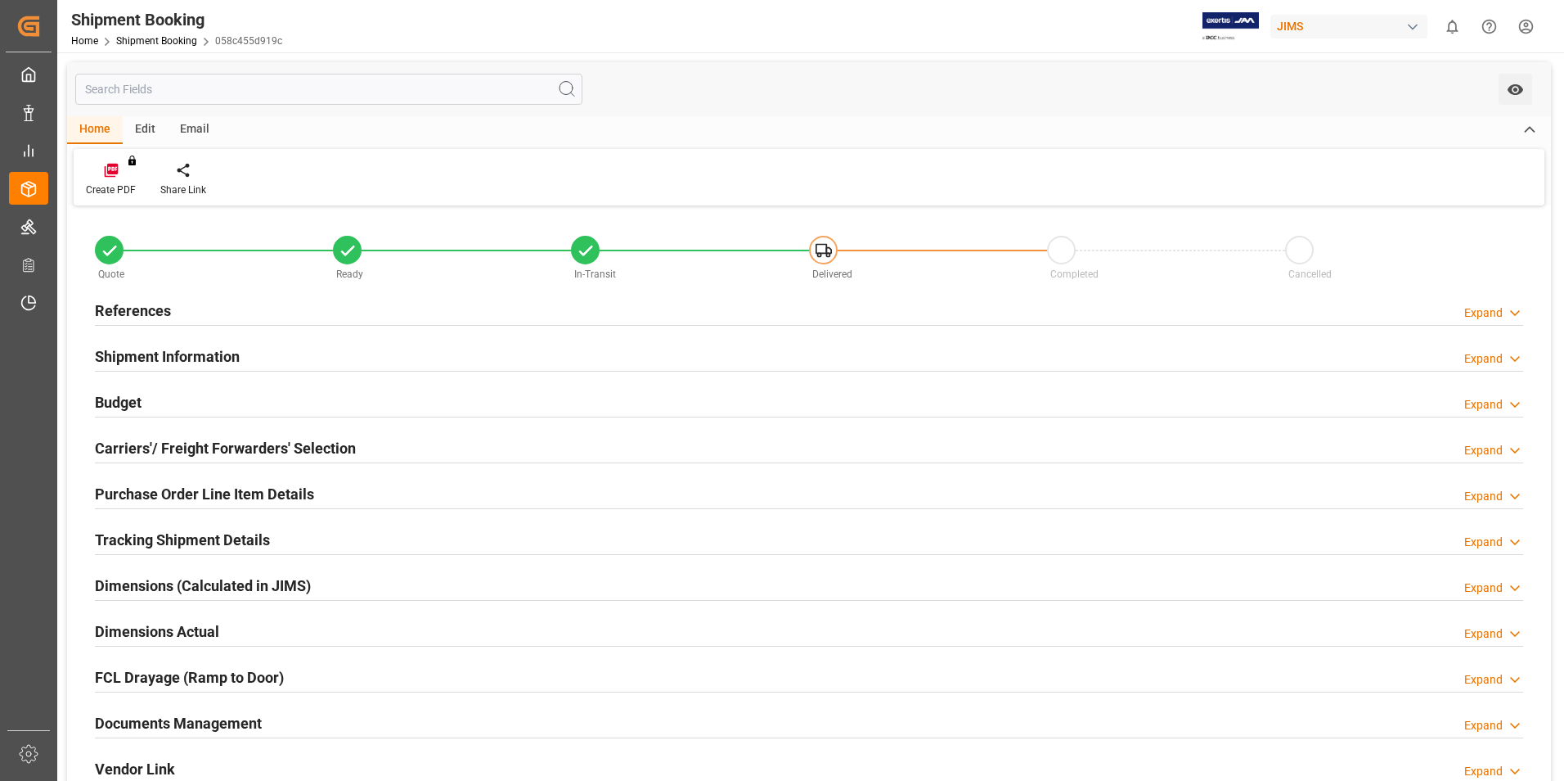
click at [147, 358] on h2 "Shipment Information" at bounding box center [167, 356] width 145 height 22
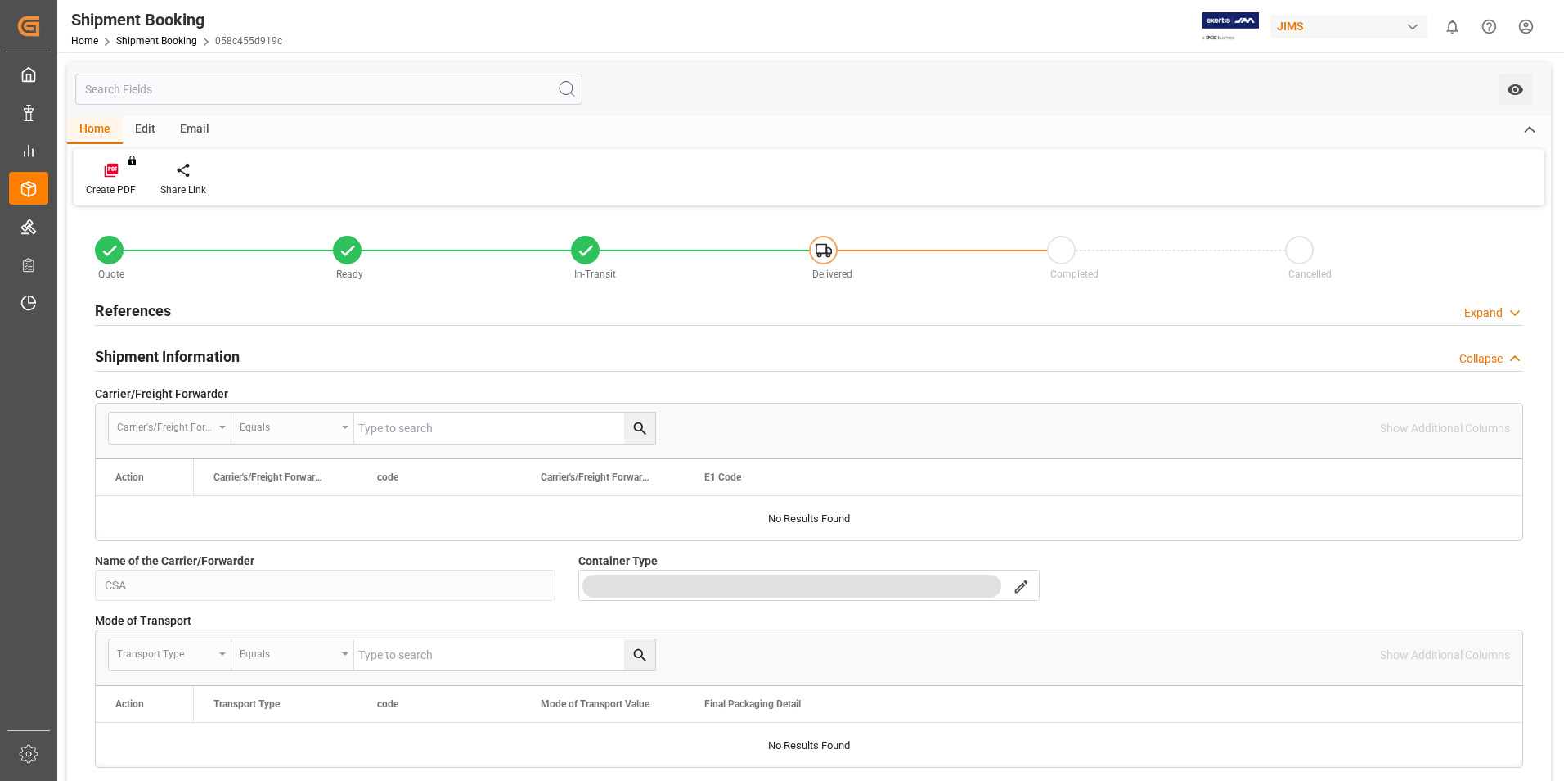
click at [132, 353] on h2 "Shipment Information" at bounding box center [167, 356] width 145 height 22
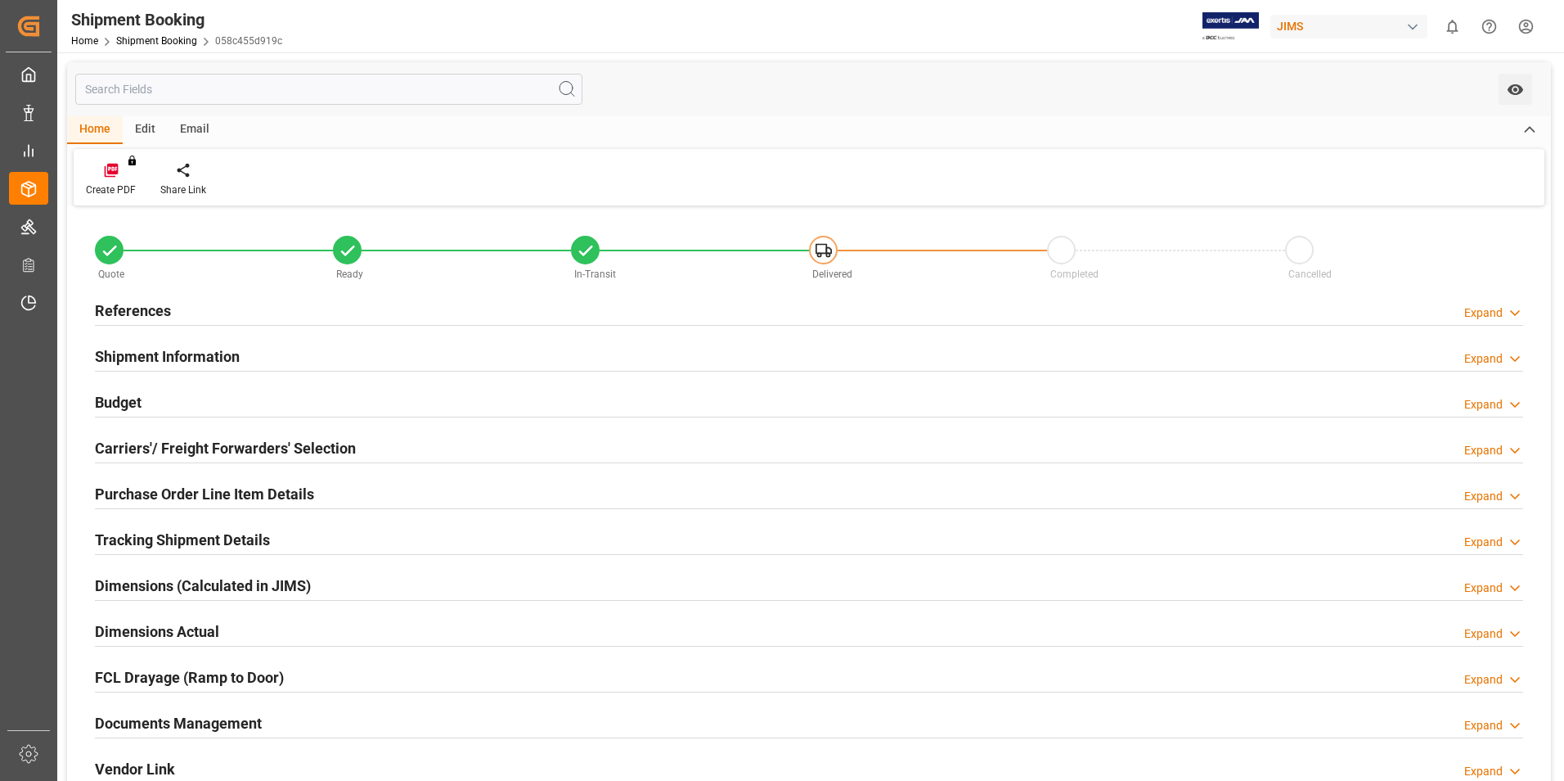
click at [130, 309] on h2 "References" at bounding box center [133, 310] width 76 height 22
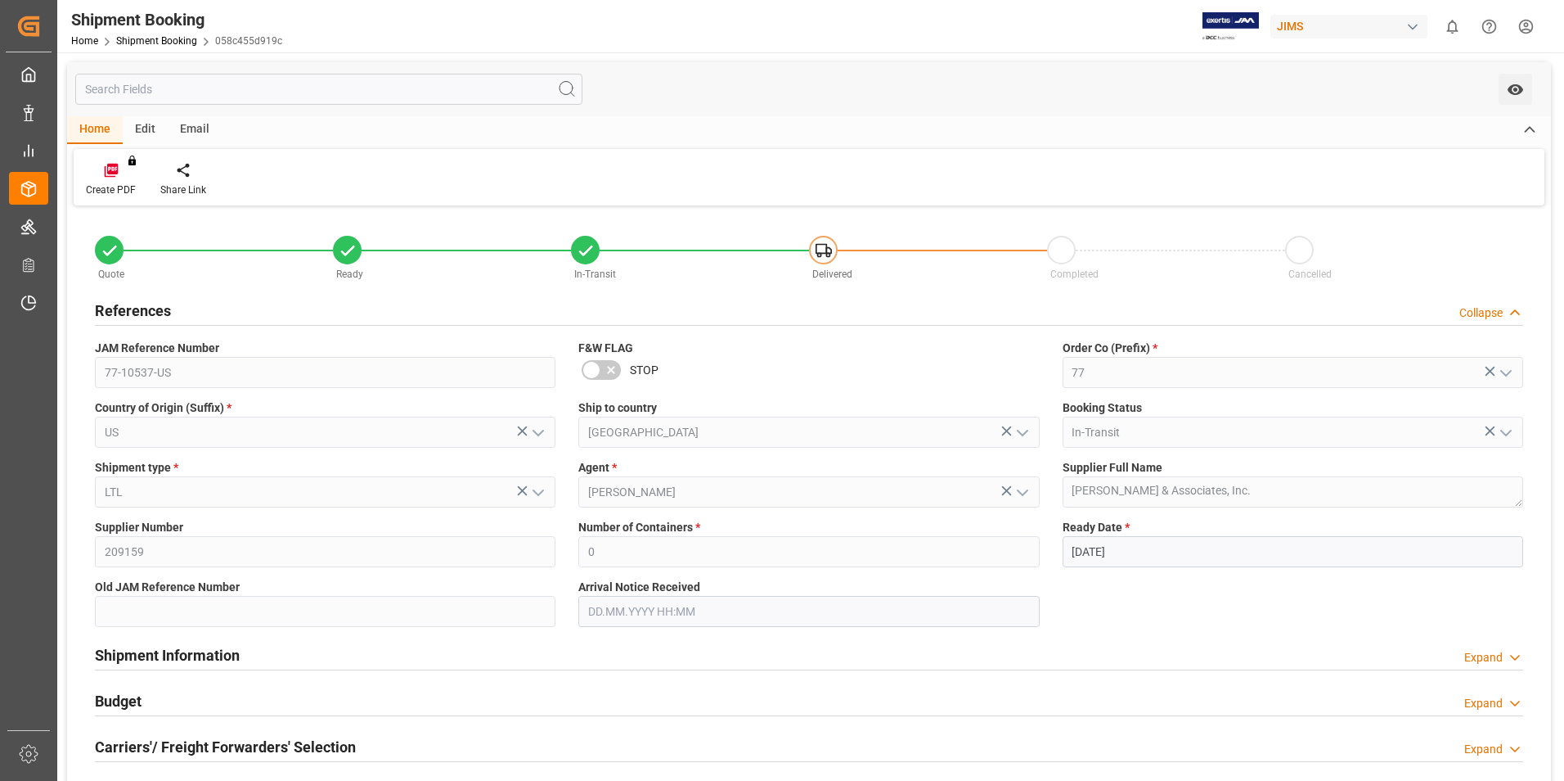
click at [1489, 313] on div "Collapse" at bounding box center [1481, 312] width 43 height 17
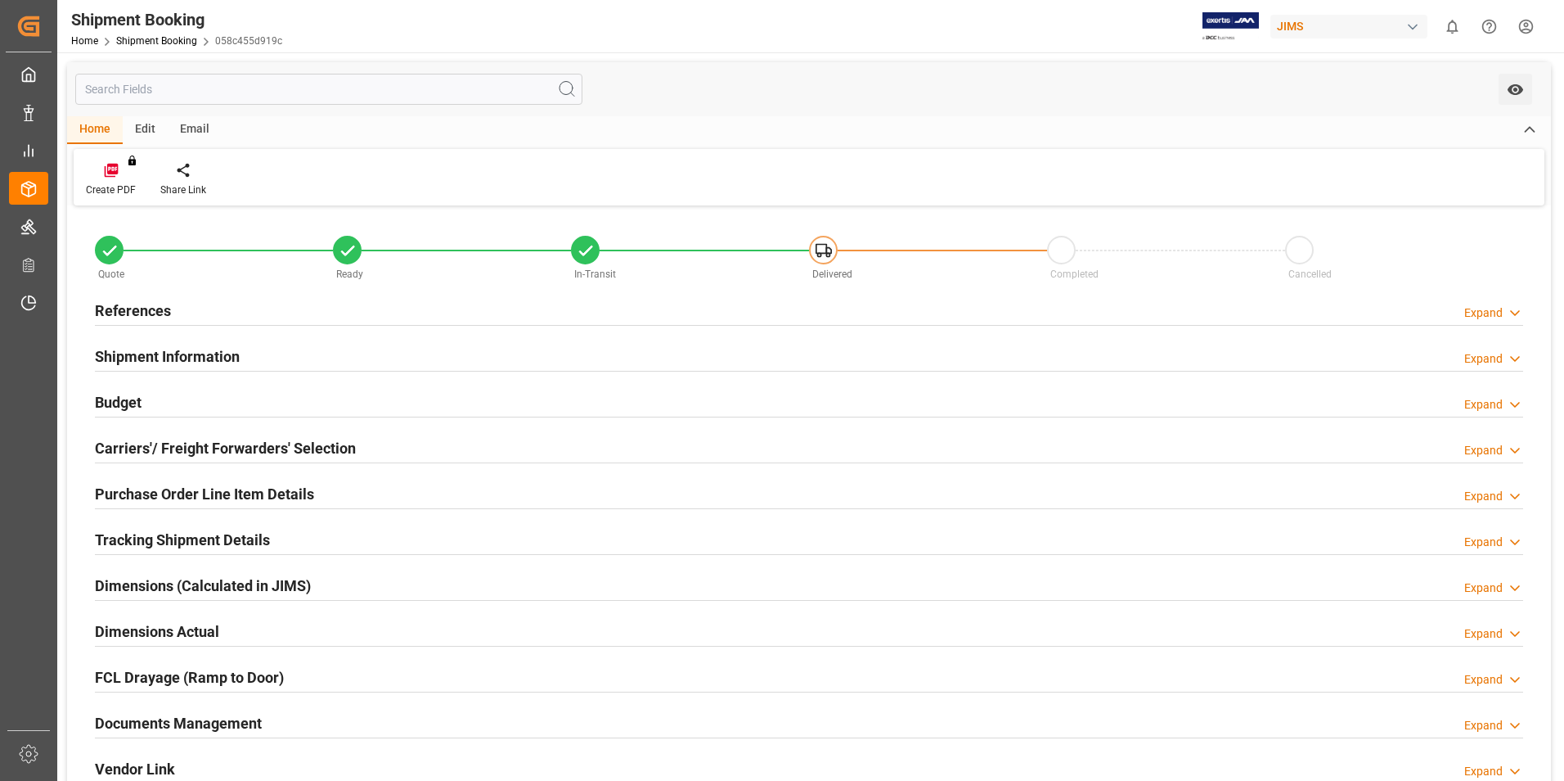
click at [226, 493] on h2 "Purchase Order Line Item Details" at bounding box center [204, 494] width 219 height 22
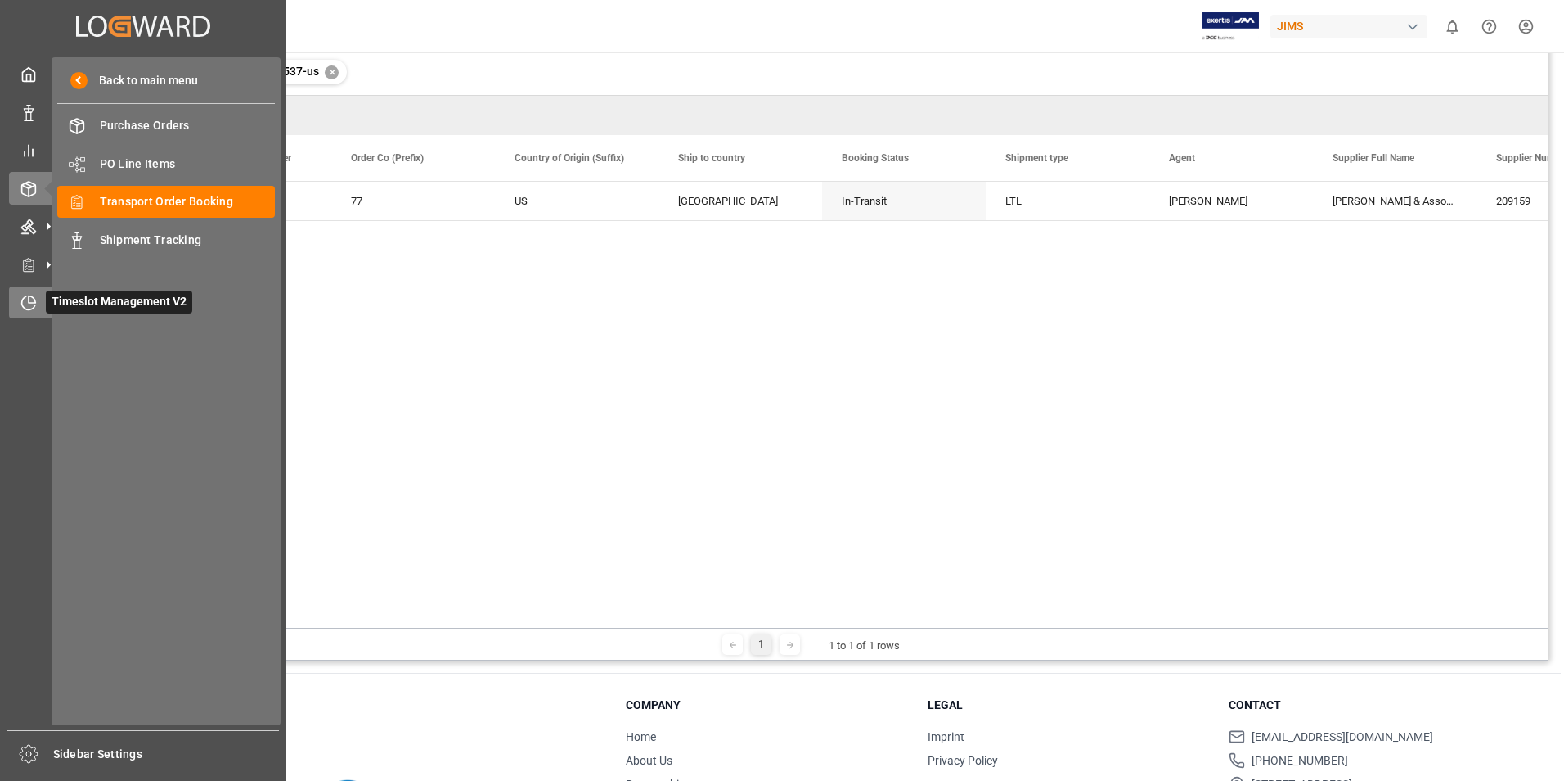
click at [34, 306] on icon at bounding box center [28, 303] width 16 height 16
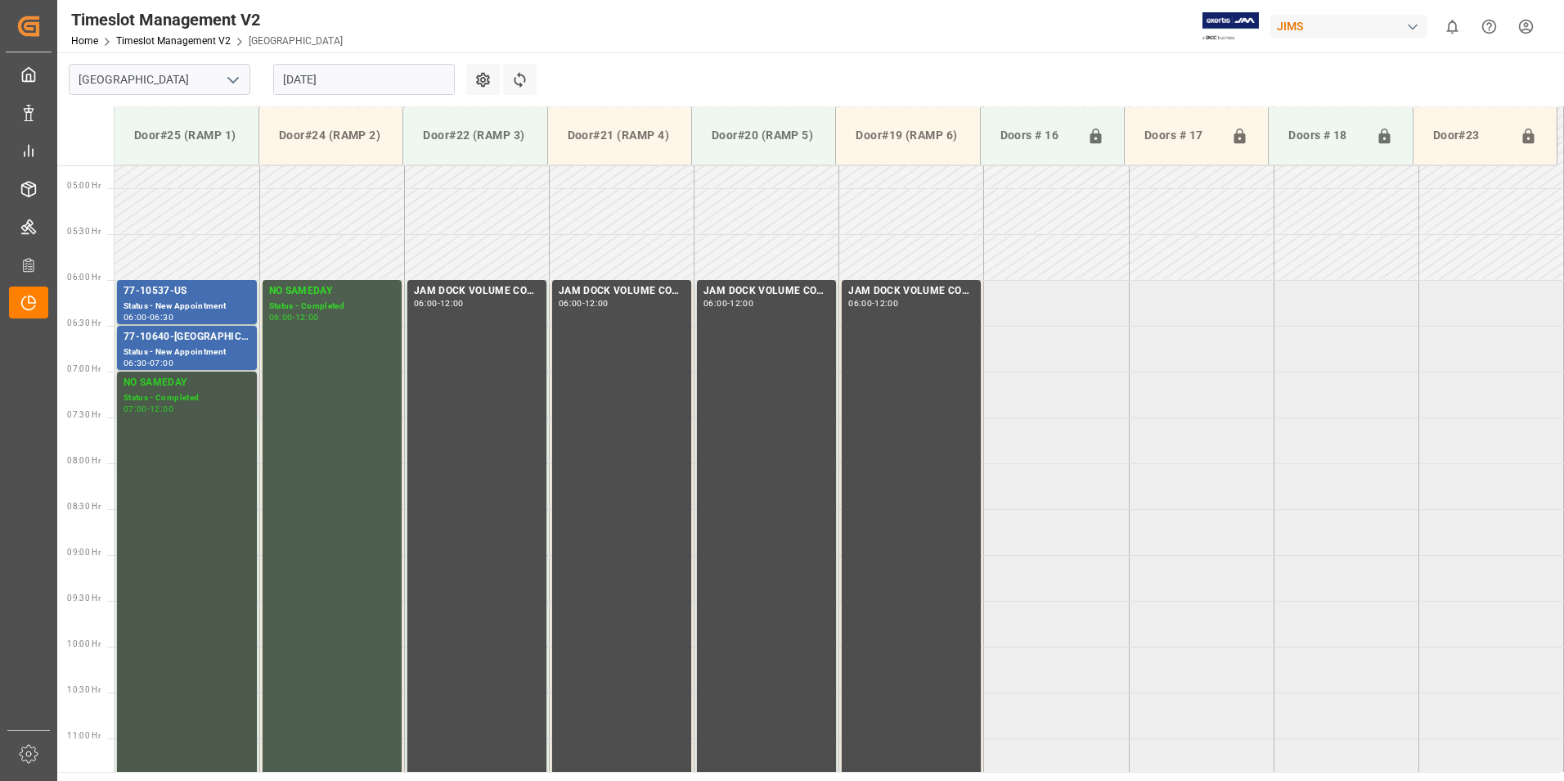
scroll to position [396, 0]
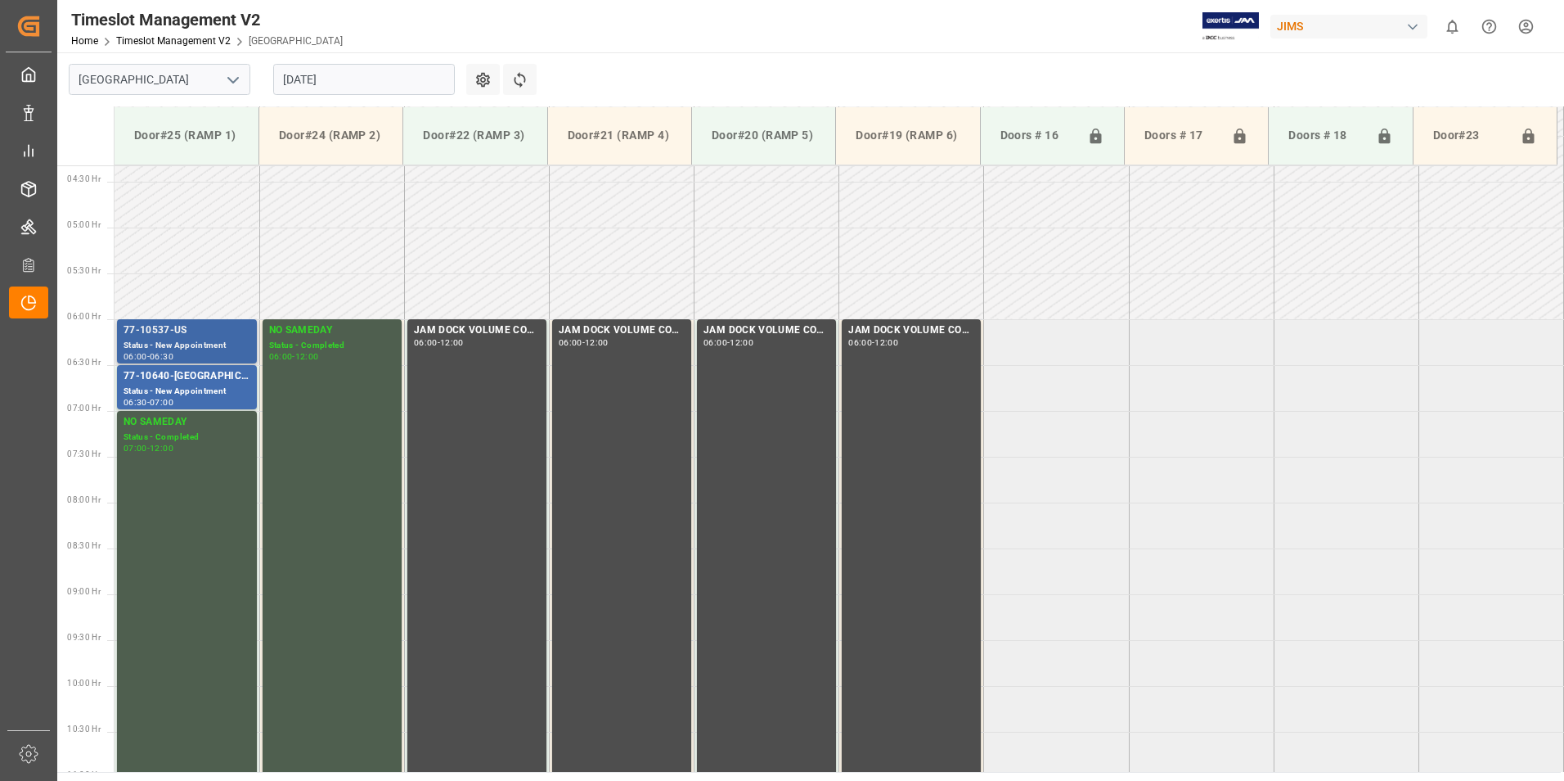
click at [176, 340] on div "Status - New Appointment" at bounding box center [187, 346] width 127 height 14
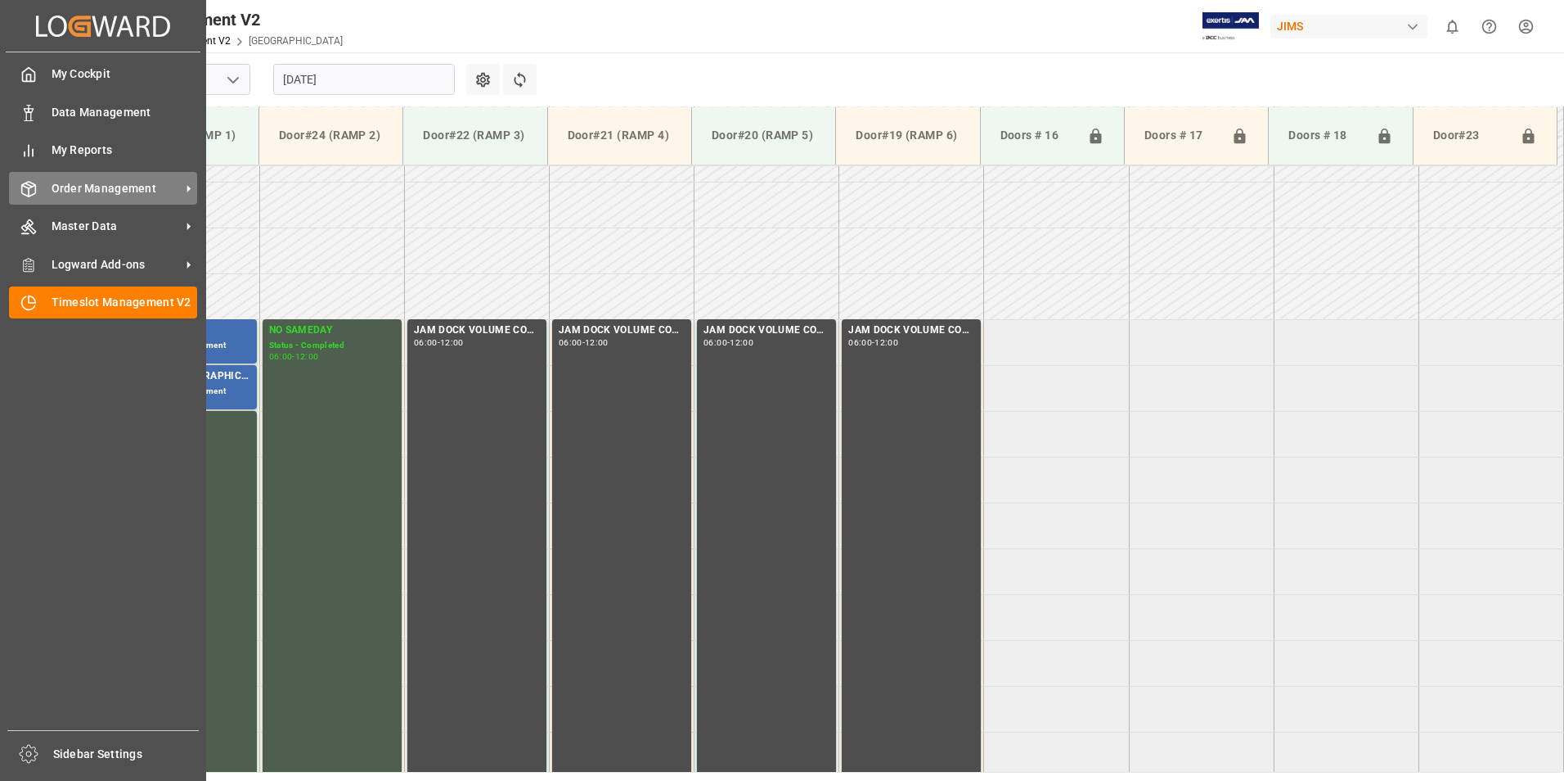
click at [92, 194] on span "Order Management" at bounding box center [116, 188] width 129 height 17
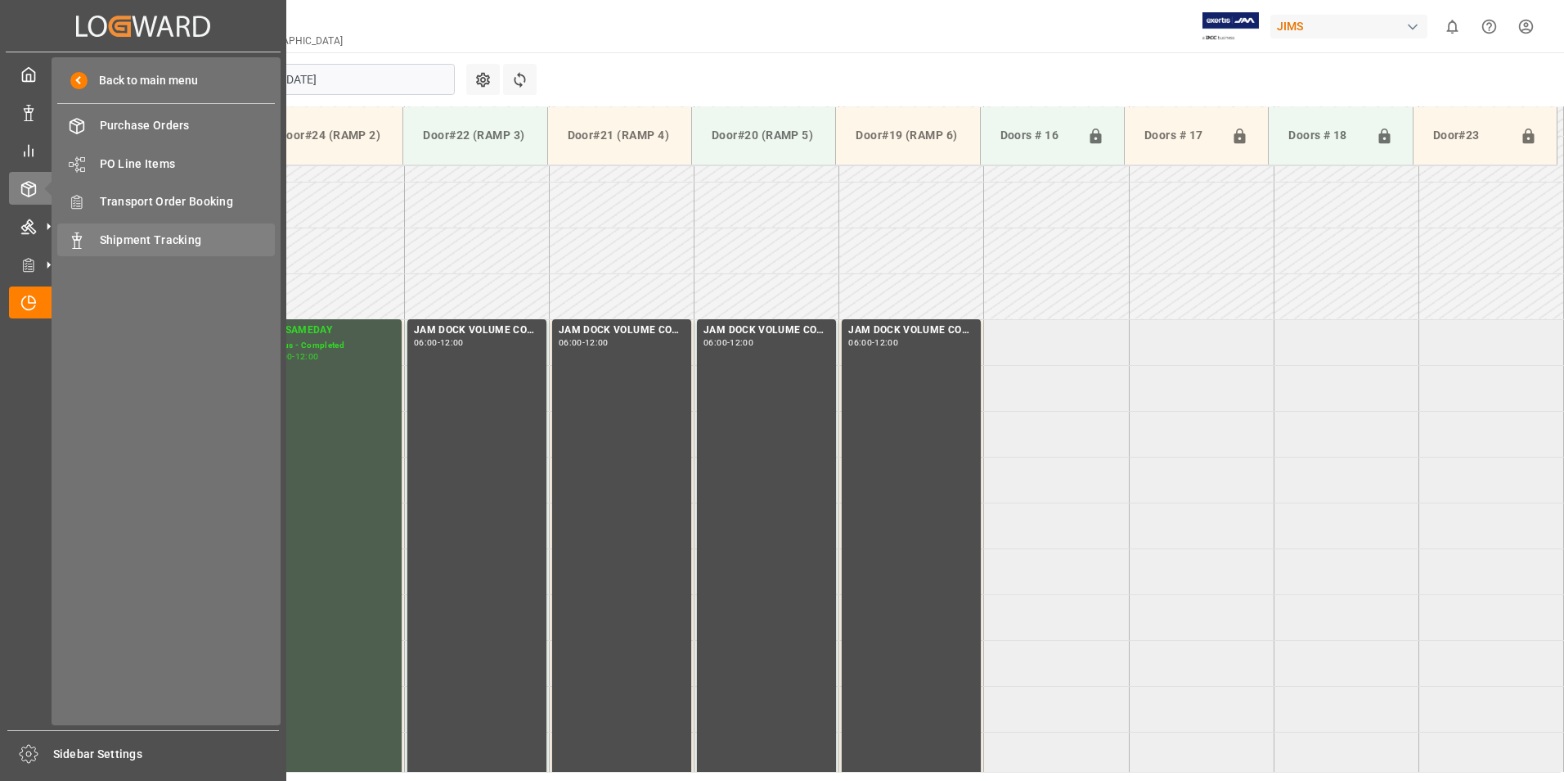
click at [174, 240] on span "Shipment Tracking" at bounding box center [188, 240] width 176 height 17
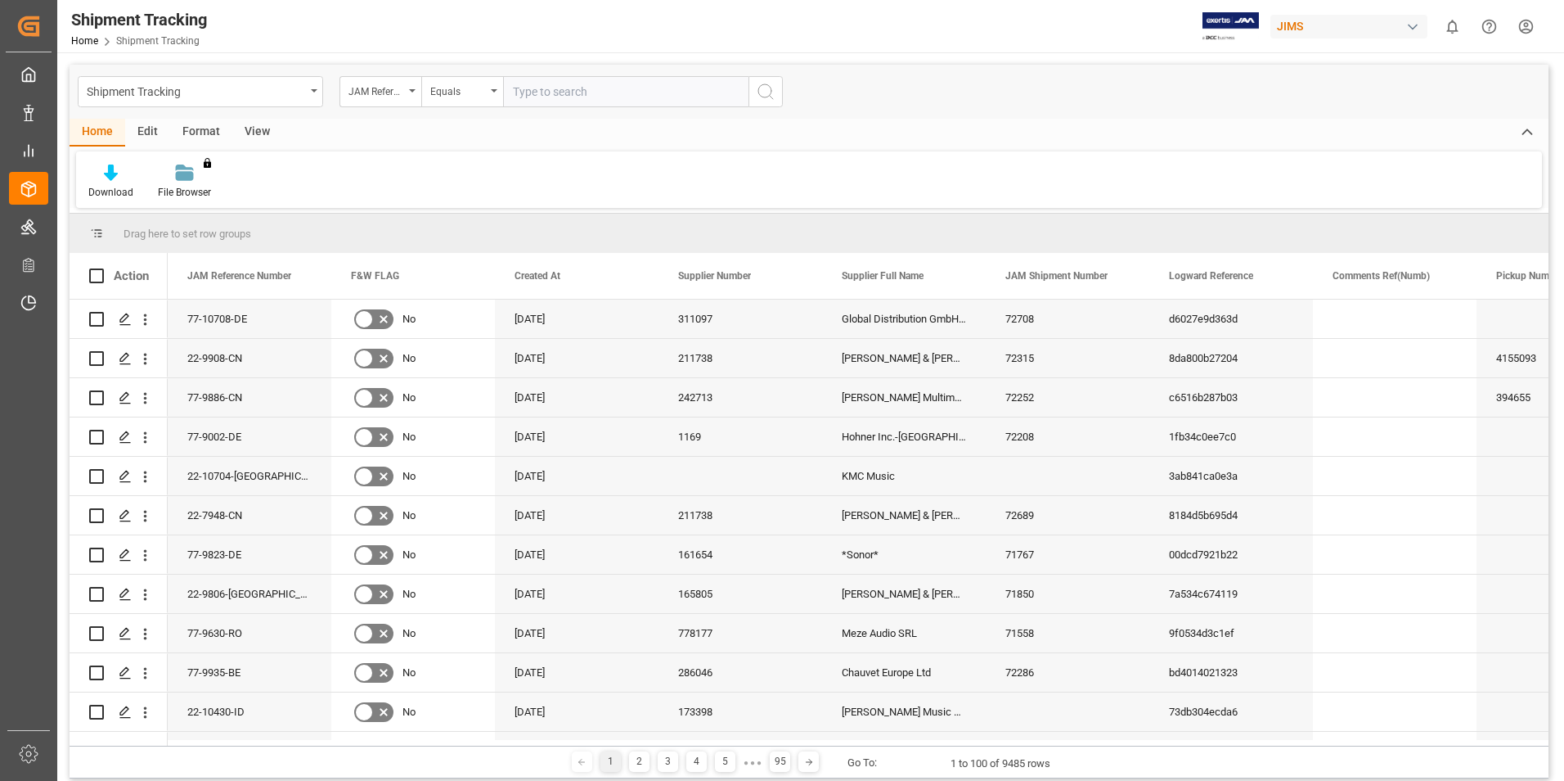
click at [547, 92] on input "text" at bounding box center [625, 91] width 245 height 31
type input "77-10537-us"
click at [764, 101] on icon "search button" at bounding box center [766, 92] width 20 height 20
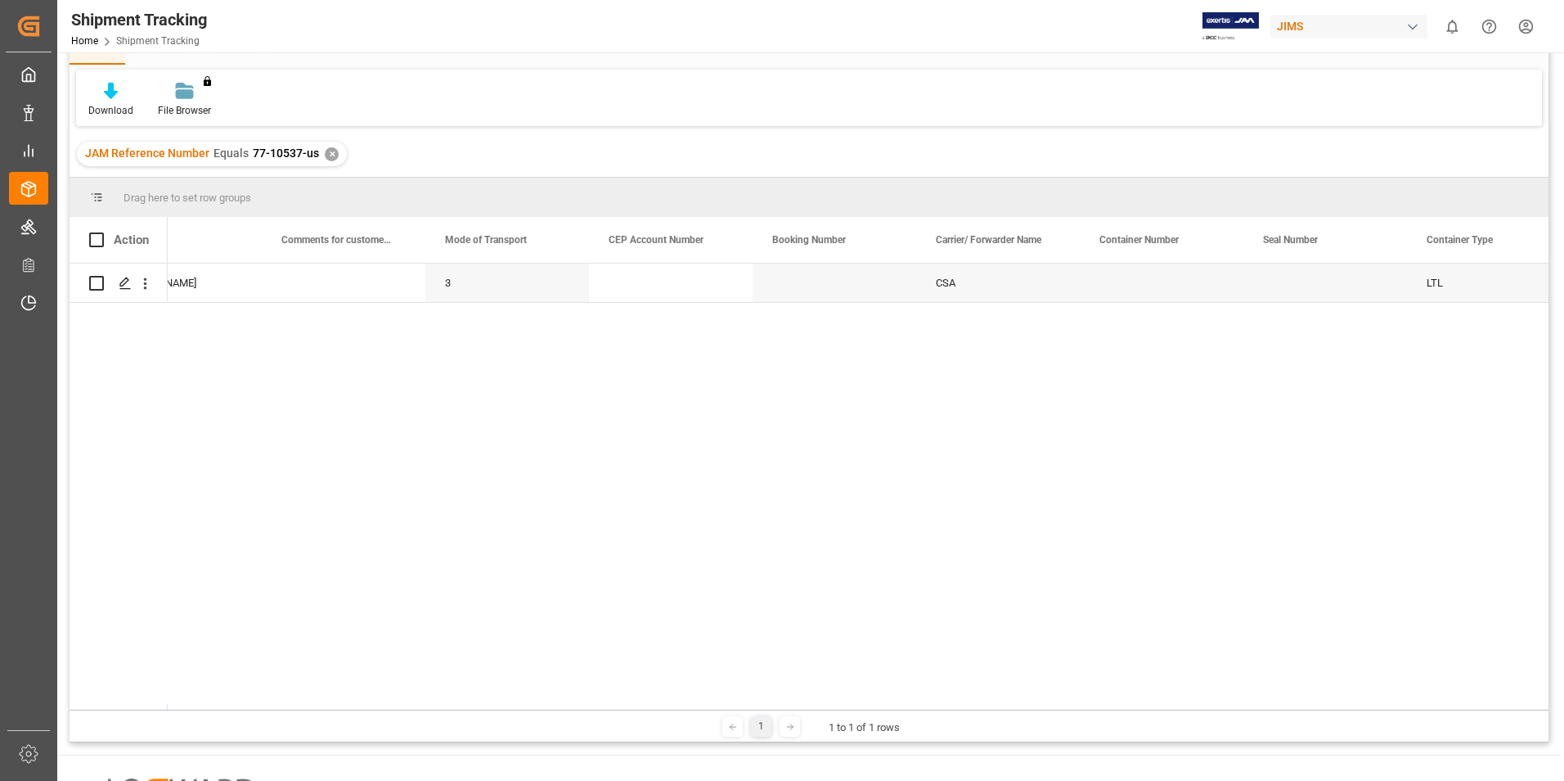
scroll to position [0, 2586]
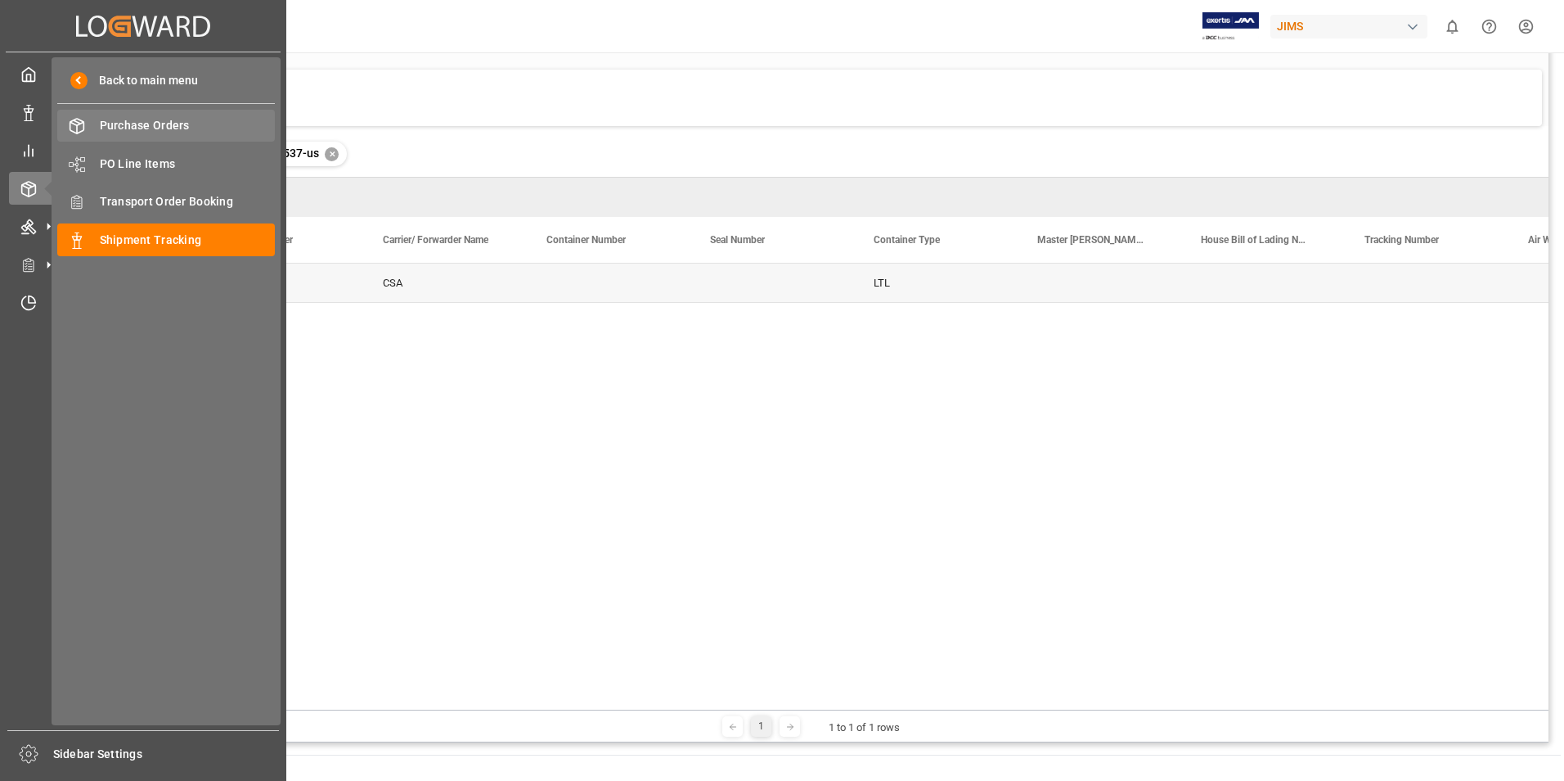
click at [145, 122] on span "Purchase Orders" at bounding box center [188, 125] width 176 height 17
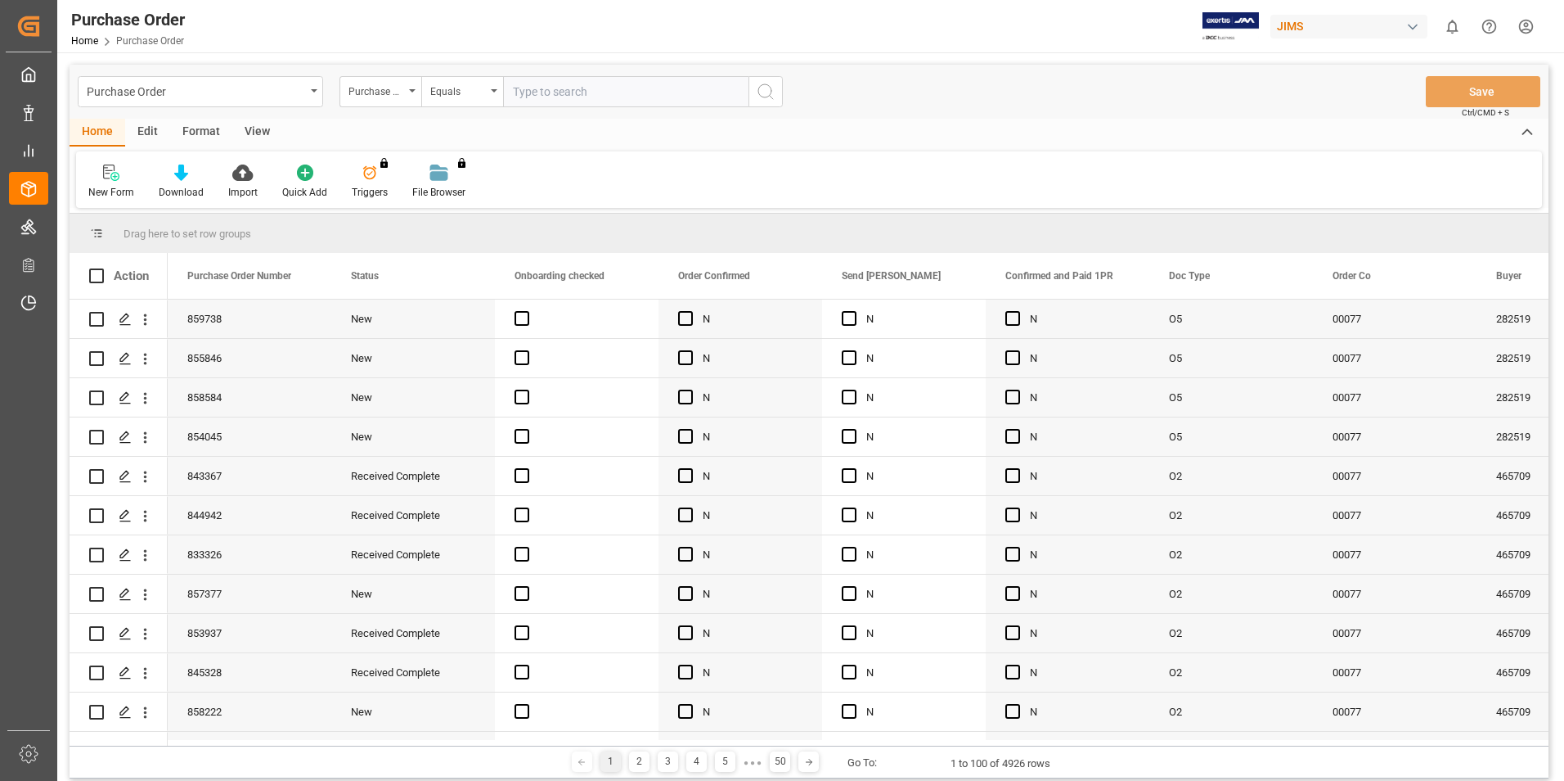
click at [559, 84] on input "text" at bounding box center [625, 91] width 245 height 31
type input "77-10537-us"
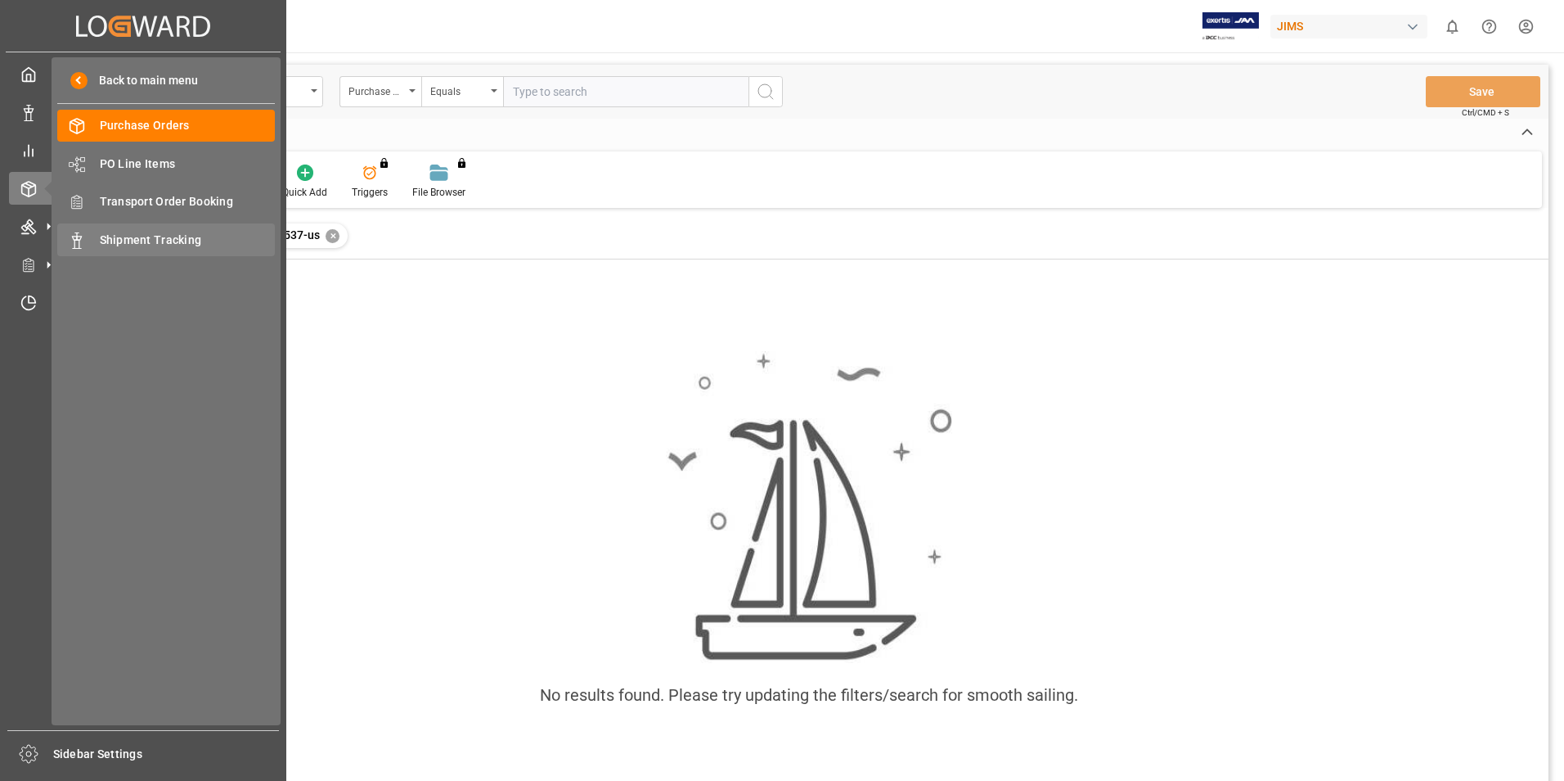
click at [139, 243] on span "Shipment Tracking" at bounding box center [188, 240] width 176 height 17
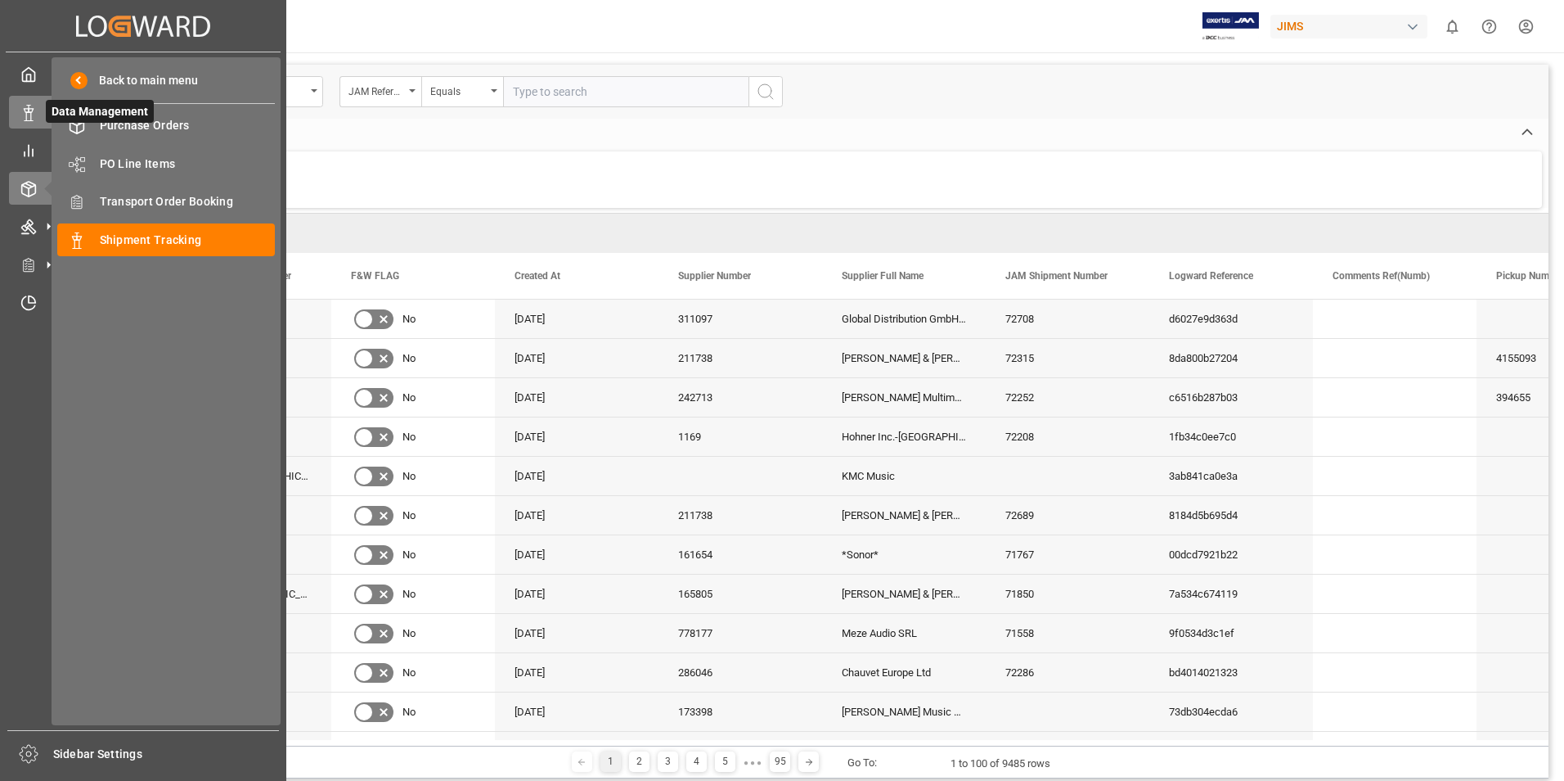
click at [27, 111] on icon at bounding box center [28, 113] width 16 height 16
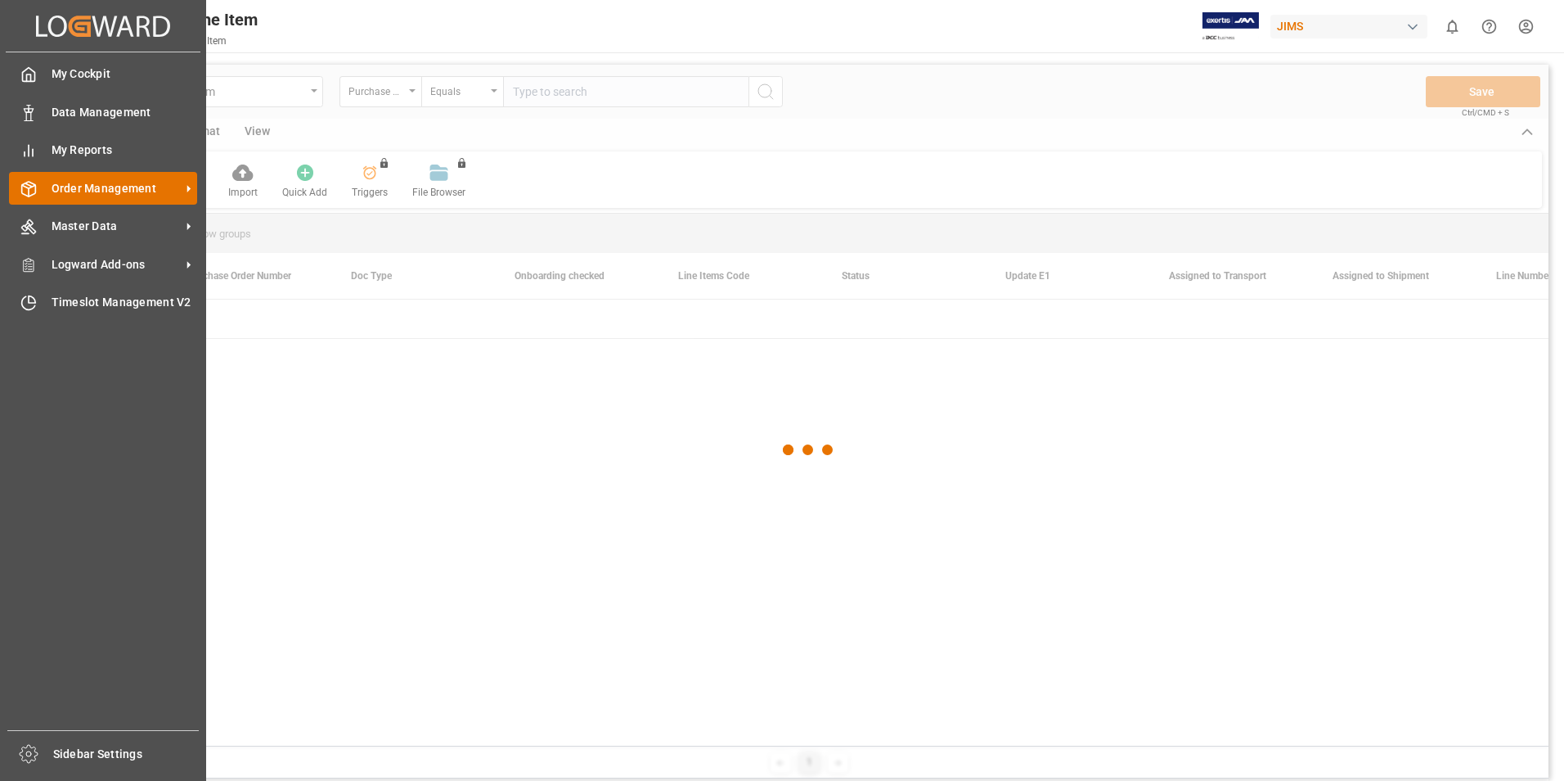
click at [92, 193] on span "Order Management" at bounding box center [116, 188] width 129 height 17
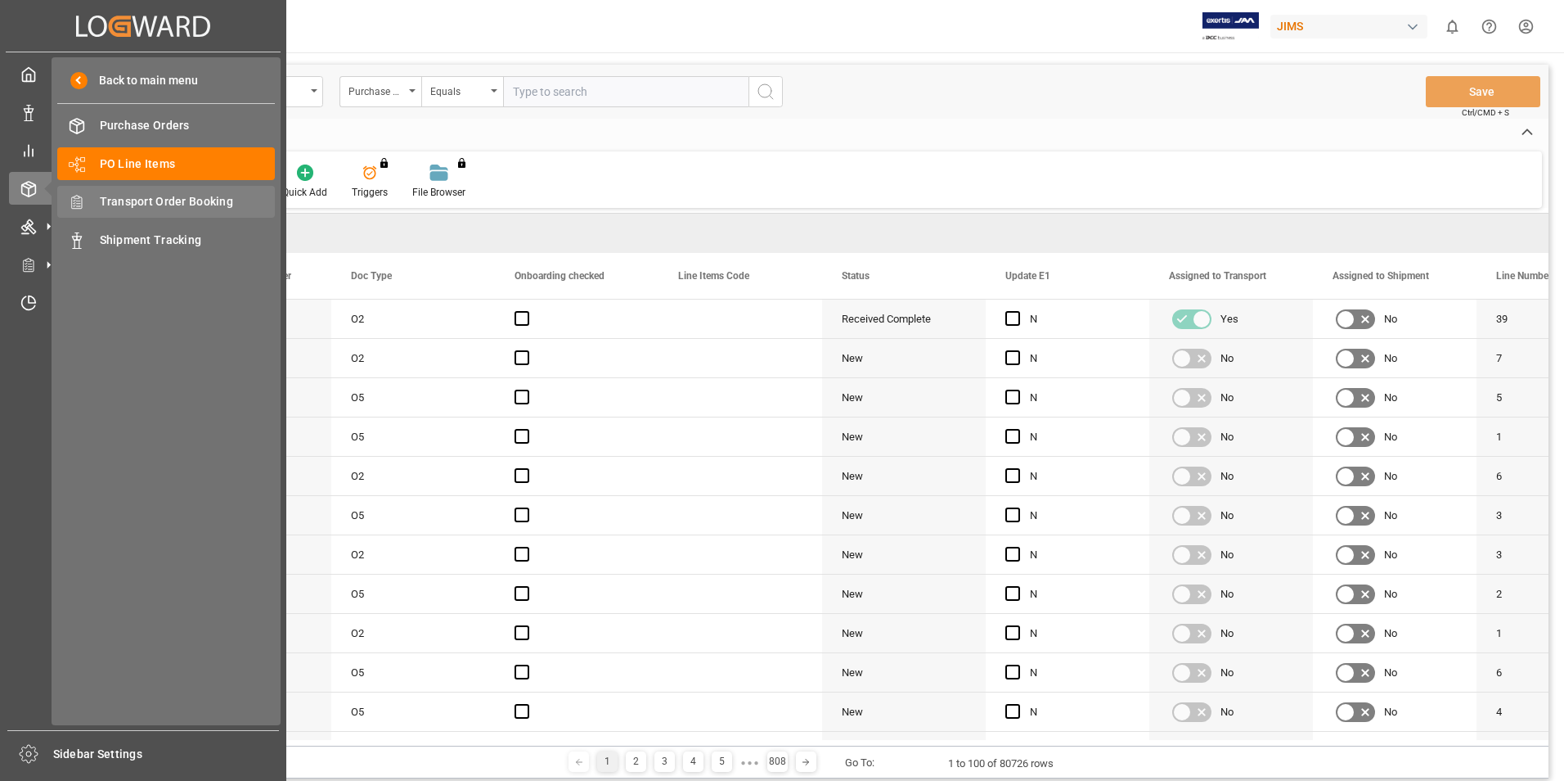
click at [143, 209] on span "Transport Order Booking" at bounding box center [188, 201] width 176 height 17
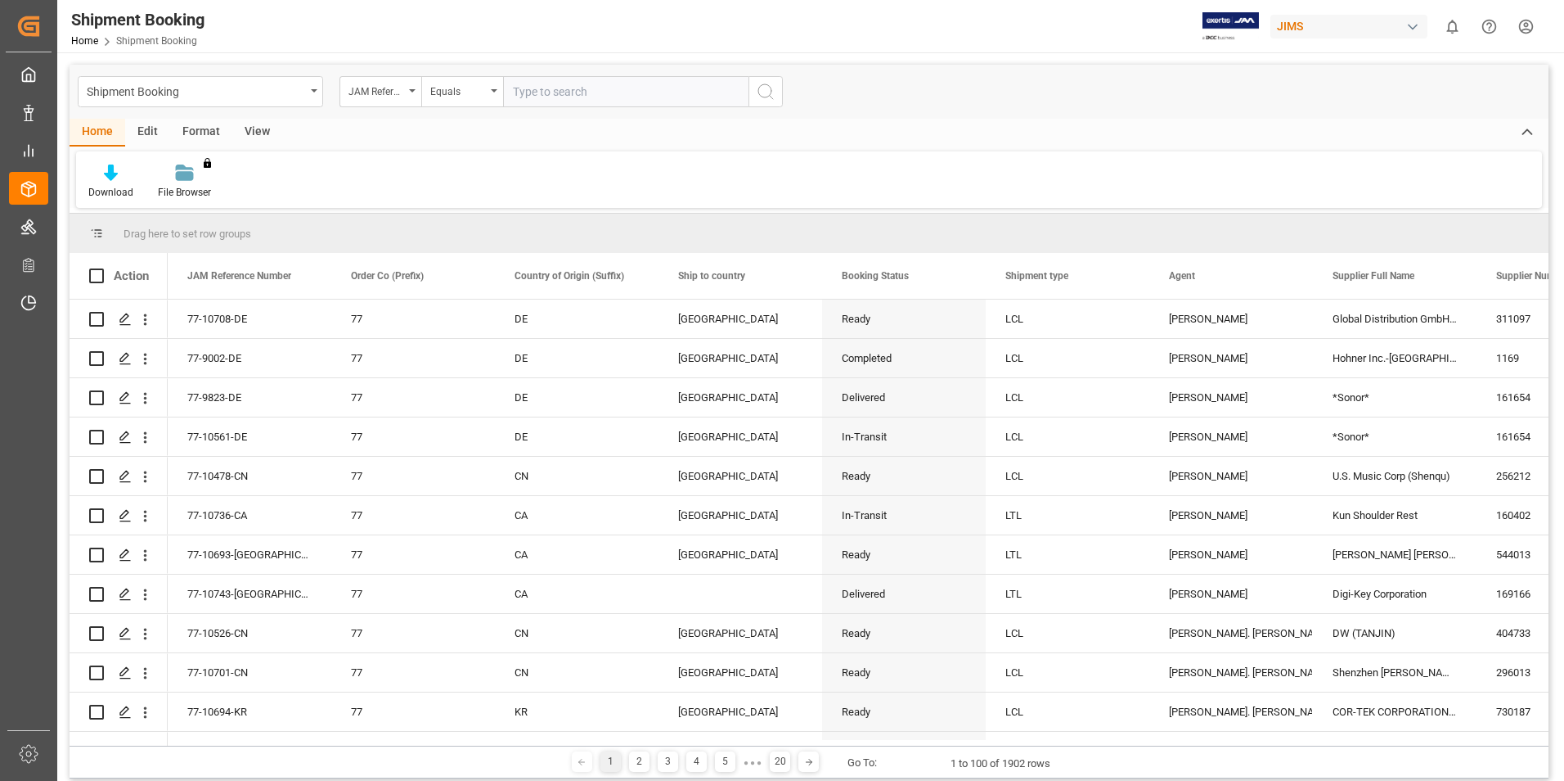
click at [533, 90] on input "text" at bounding box center [625, 91] width 245 height 31
type input "77-10537-us"
click at [765, 99] on icon "search button" at bounding box center [766, 92] width 20 height 20
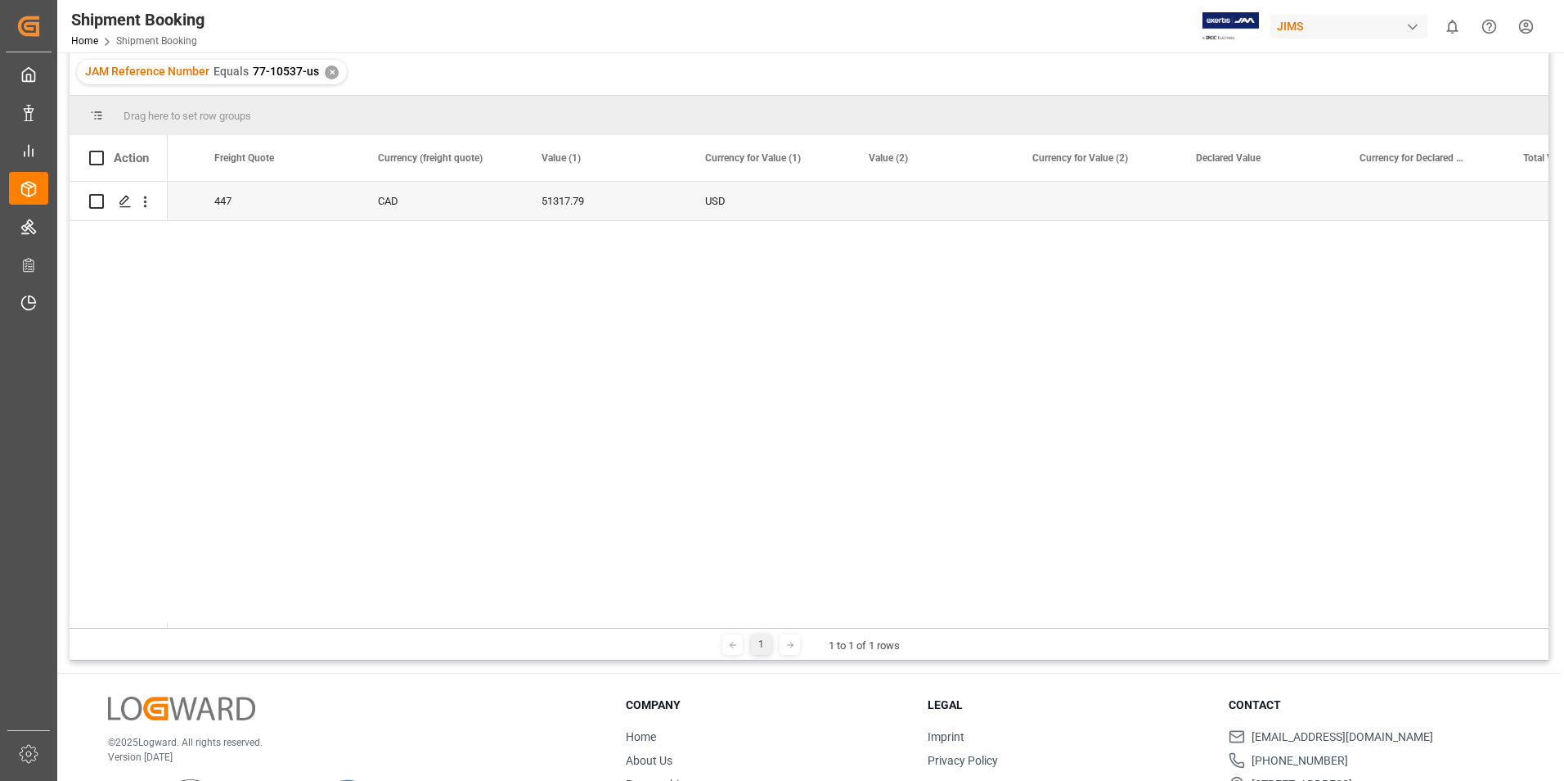
scroll to position [0, 3949]
